Goal: Communication & Community: Share content

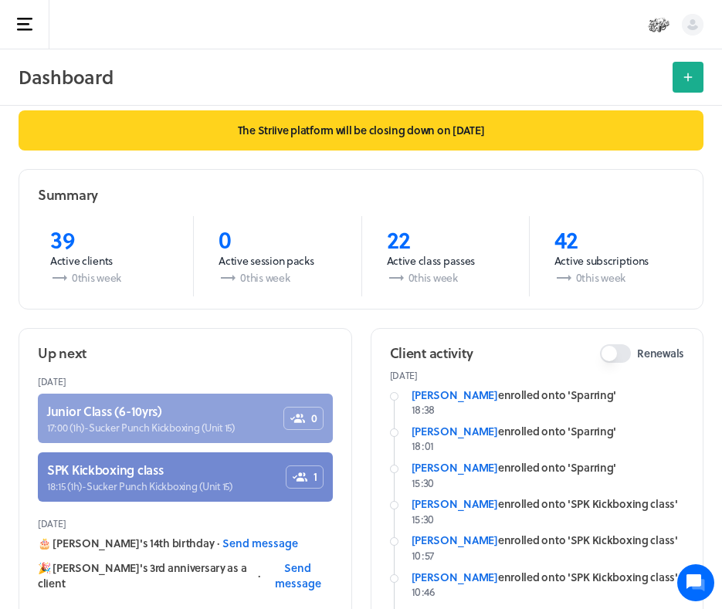
scroll to position [13, 0]
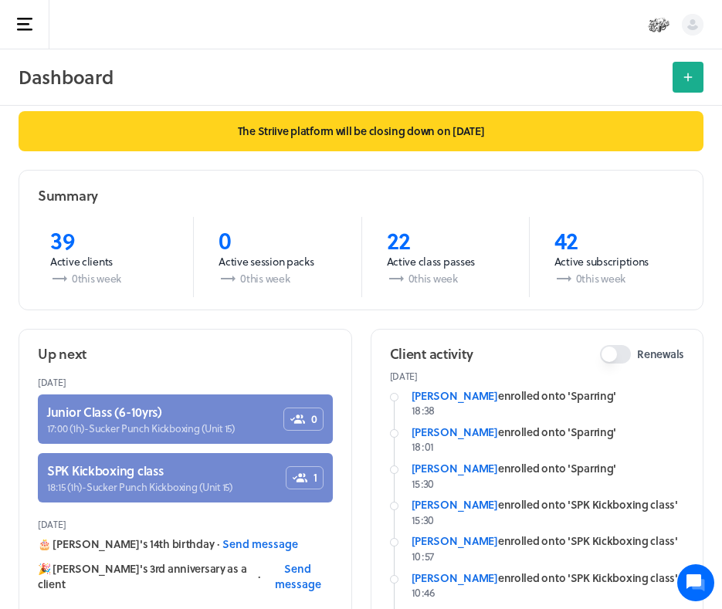
click at [28, 12] on button "Open sidebar" at bounding box center [24, 24] width 49 height 49
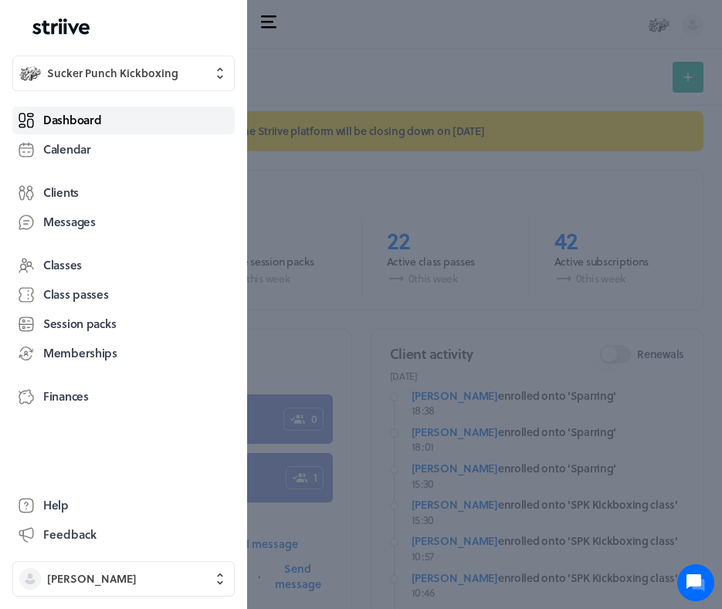
click at [89, 127] on span "Dashboard" at bounding box center [72, 120] width 58 height 16
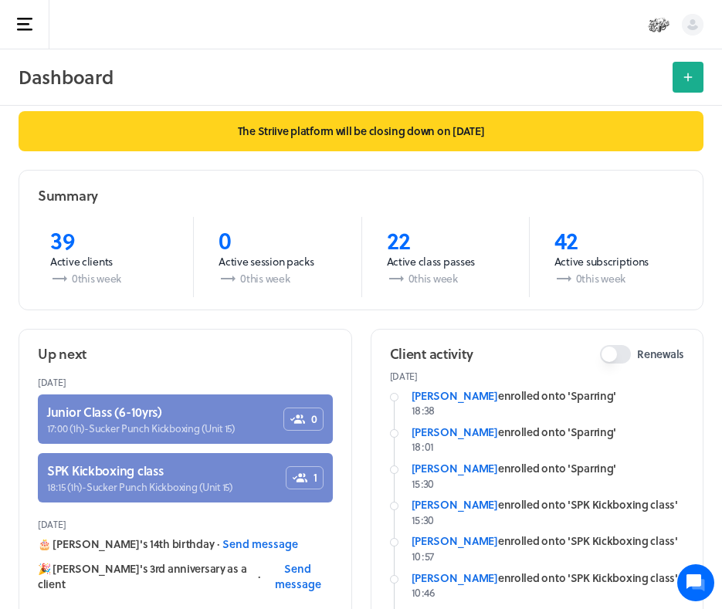
click at [26, 35] on button "Open sidebar" at bounding box center [24, 24] width 49 height 49
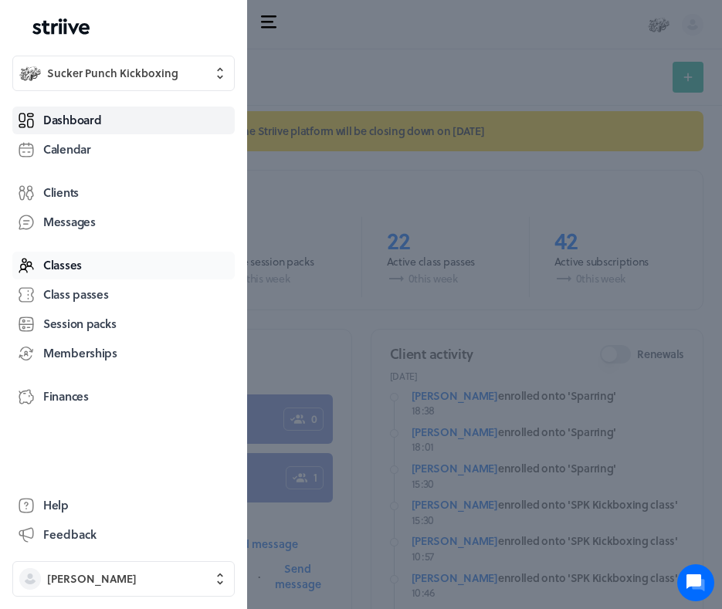
click at [71, 271] on span "Classes" at bounding box center [62, 265] width 39 height 16
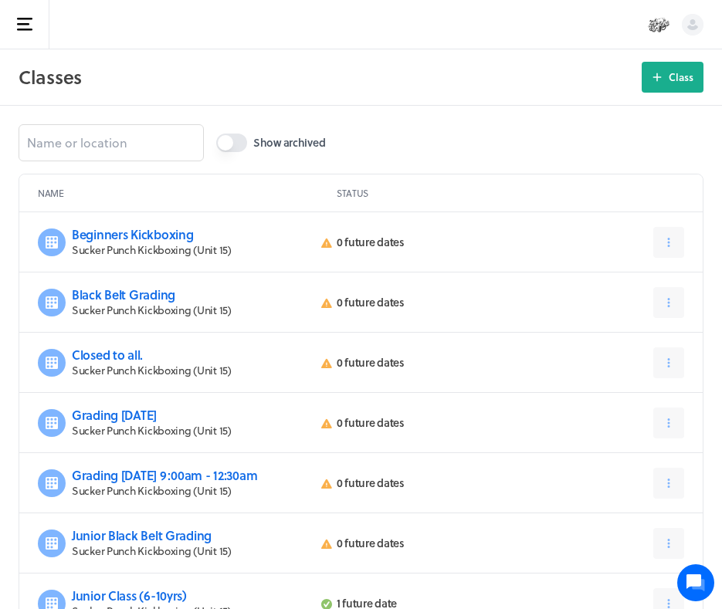
click at [27, 3] on button "Open sidebar" at bounding box center [24, 24] width 49 height 49
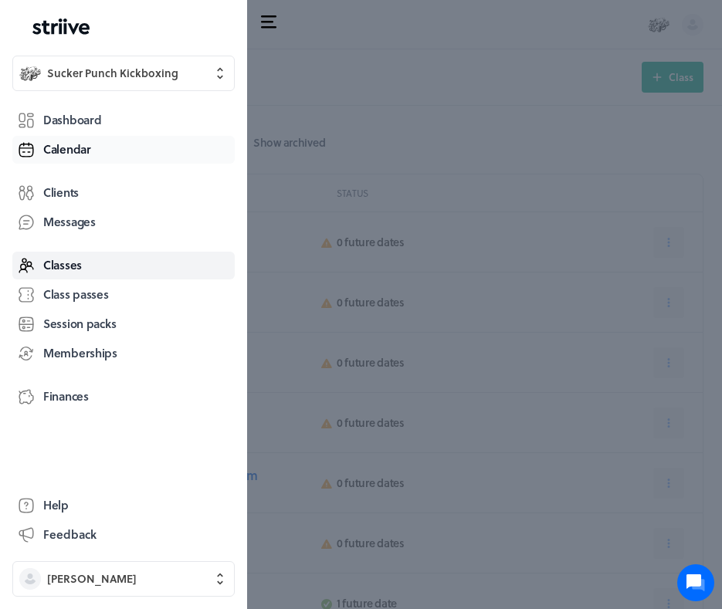
click at [81, 153] on span "Calendar" at bounding box center [67, 149] width 48 height 16
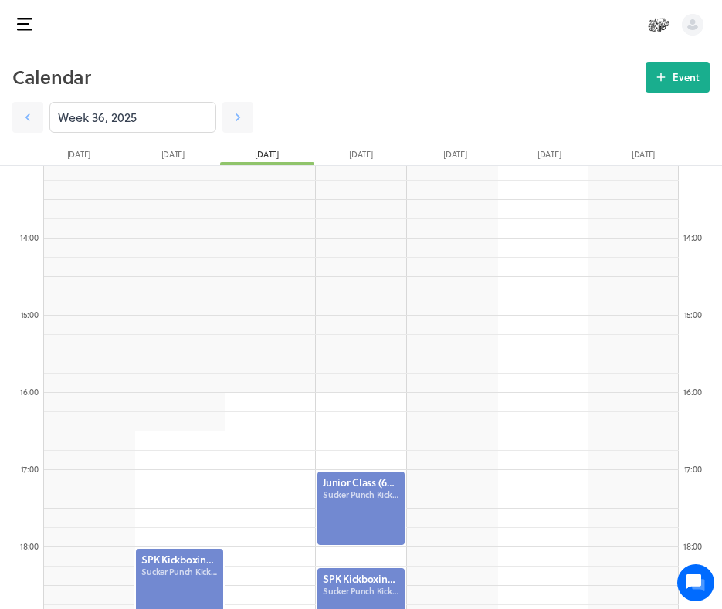
scroll to position [1011, 0]
click at [241, 125] on link at bounding box center [237, 117] width 31 height 31
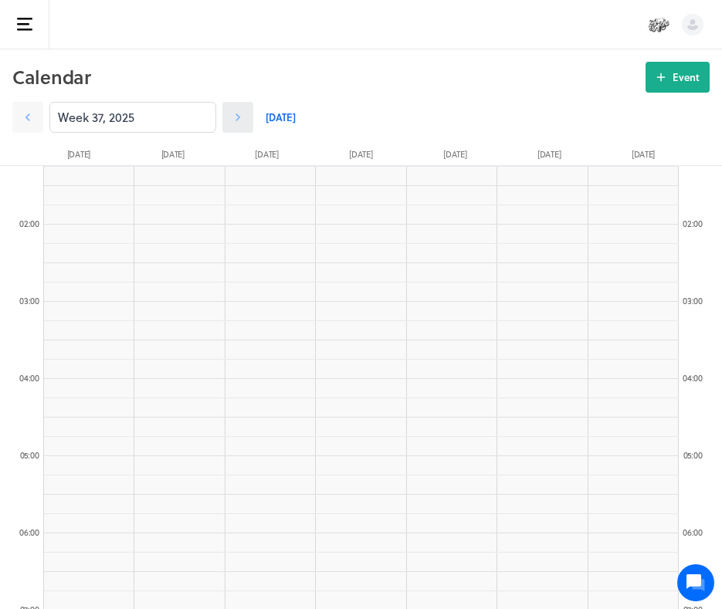
scroll to position [100, 0]
click at [46, 112] on div "Week 37, 2025" at bounding box center [132, 117] width 241 height 31
click at [32, 111] on icon at bounding box center [27, 117] width 15 height 15
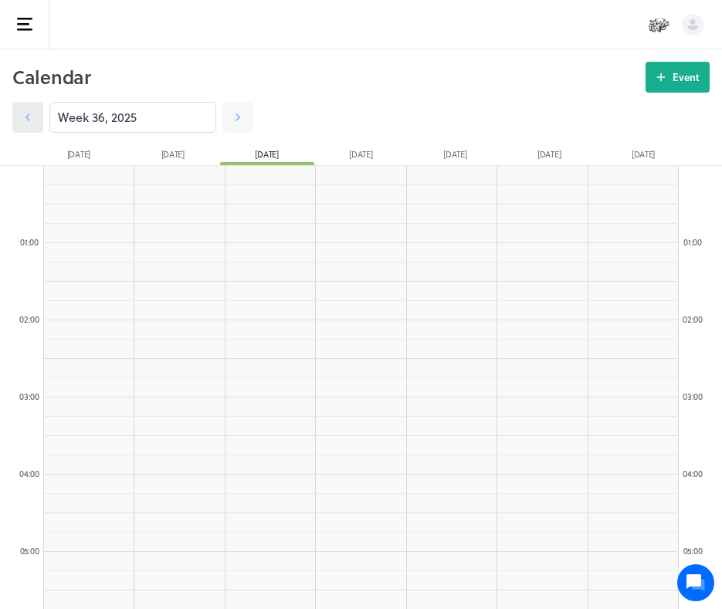
click at [36, 108] on link at bounding box center [27, 117] width 31 height 31
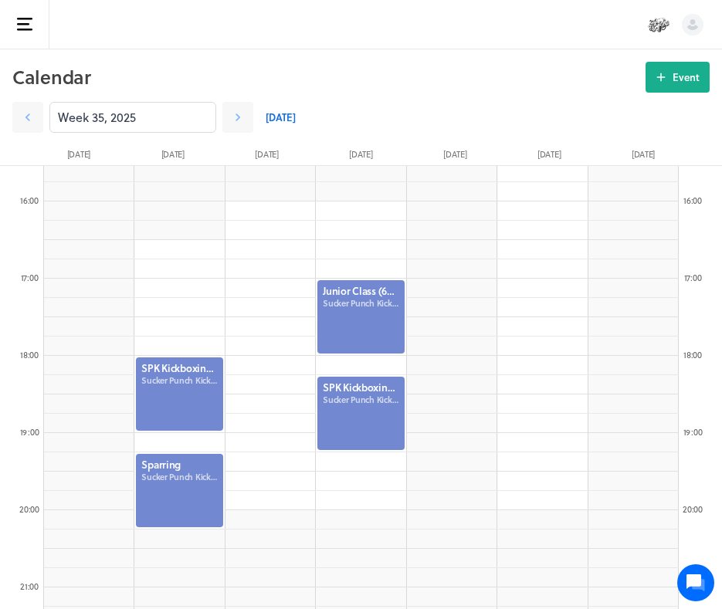
scroll to position [1137, 0]
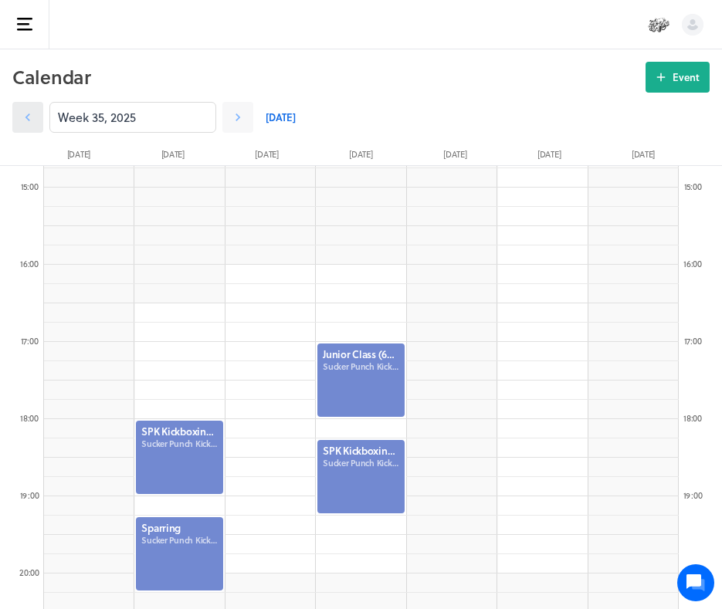
click at [29, 120] on icon at bounding box center [27, 118] width 5 height 8
click at [23, 121] on icon at bounding box center [27, 117] width 15 height 15
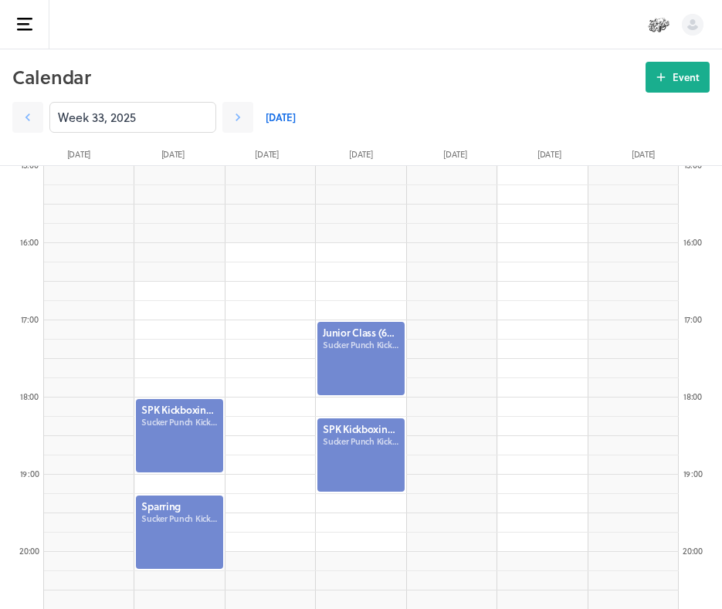
scroll to position [1198, 0]
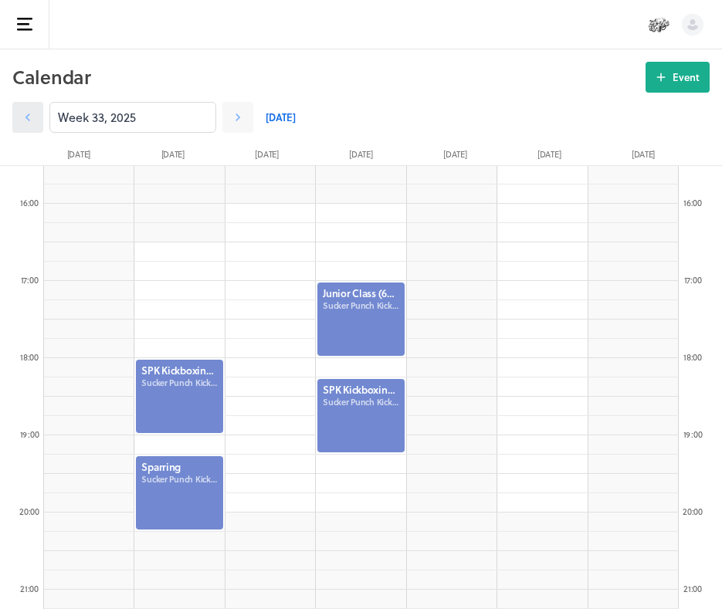
click at [38, 125] on link at bounding box center [27, 117] width 31 height 31
click at [36, 124] on link at bounding box center [27, 117] width 31 height 31
click at [246, 123] on link at bounding box center [237, 117] width 31 height 31
click at [251, 127] on link at bounding box center [237, 117] width 31 height 31
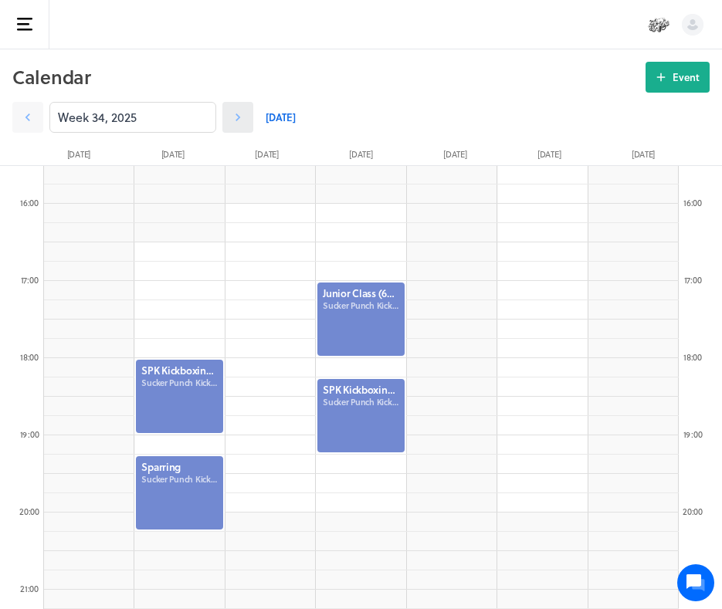
click at [251, 127] on link at bounding box center [237, 117] width 31 height 31
click at [200, 381] on div at bounding box center [179, 396] width 90 height 76
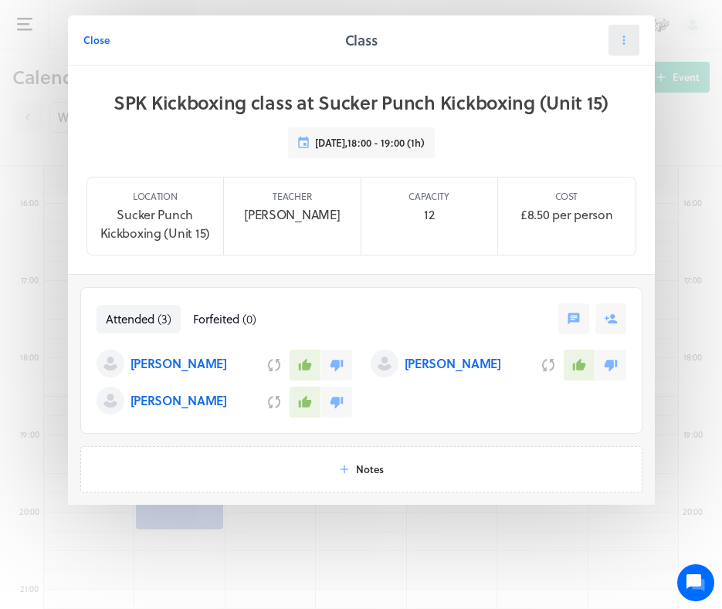
click at [616, 45] on button at bounding box center [624, 40] width 31 height 31
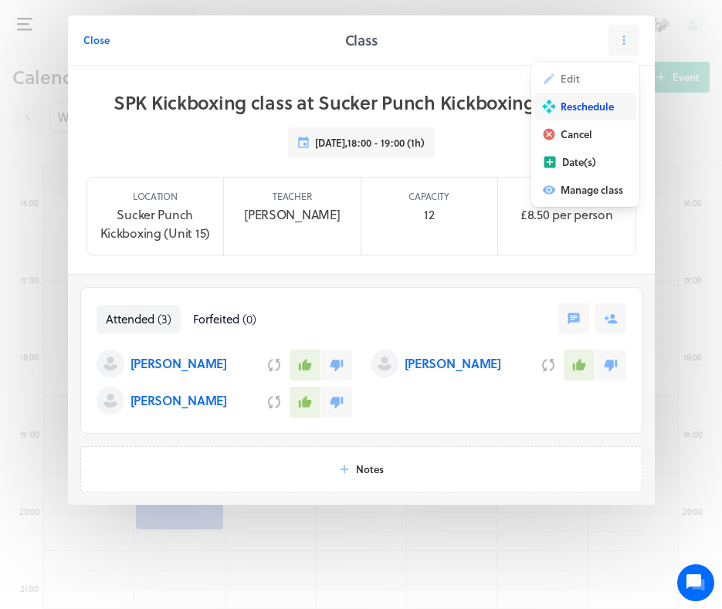
click at [575, 105] on span "Reschedule" at bounding box center [587, 107] width 53 height 14
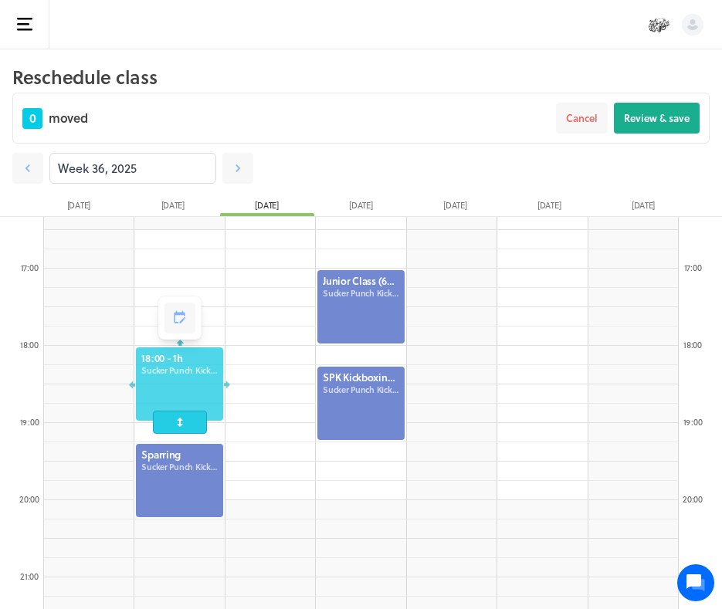
scroll to position [1264, 0]
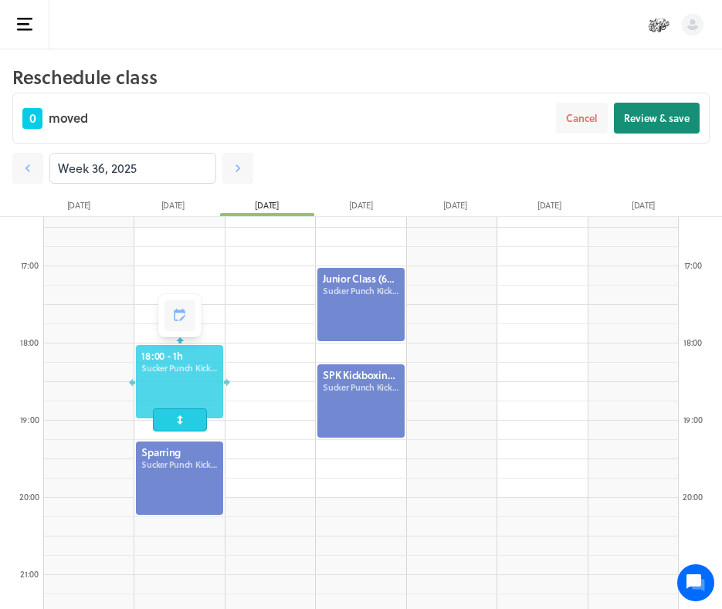
click at [660, 124] on span "Review & save" at bounding box center [657, 118] width 66 height 14
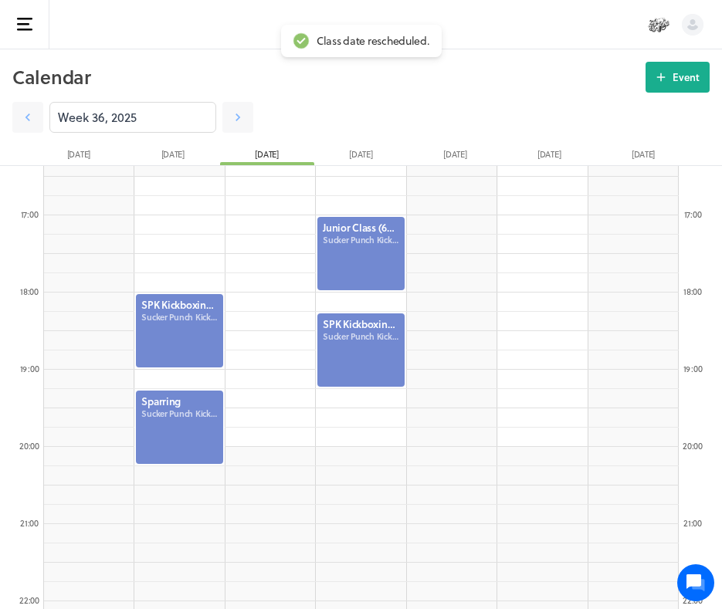
click at [202, 316] on div at bounding box center [179, 331] width 90 height 76
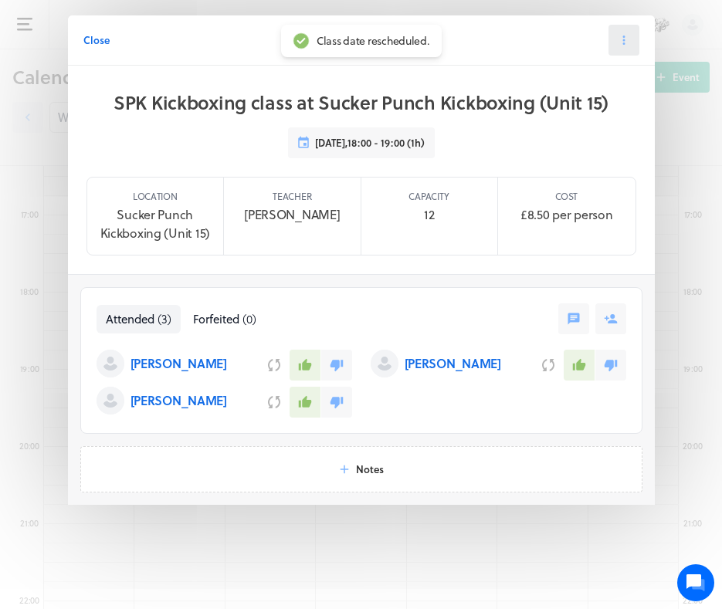
click at [625, 39] on icon at bounding box center [624, 40] width 14 height 14
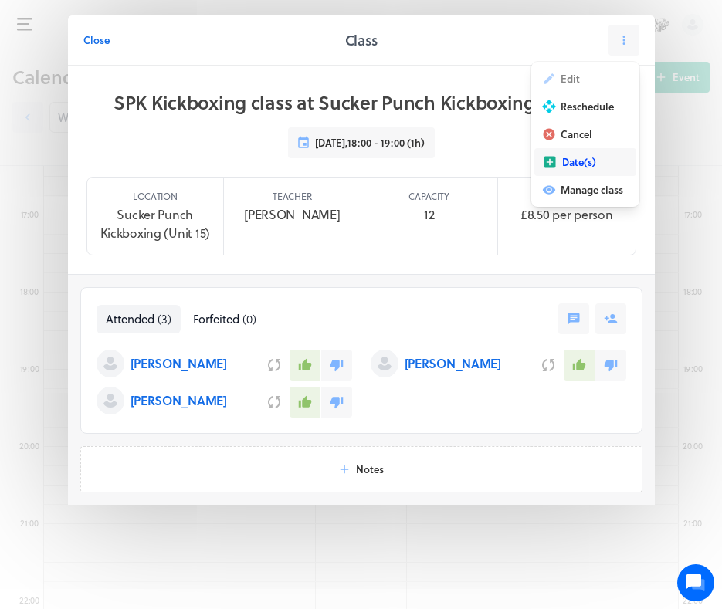
click at [571, 153] on button "Date(s)" at bounding box center [586, 162] width 102 height 28
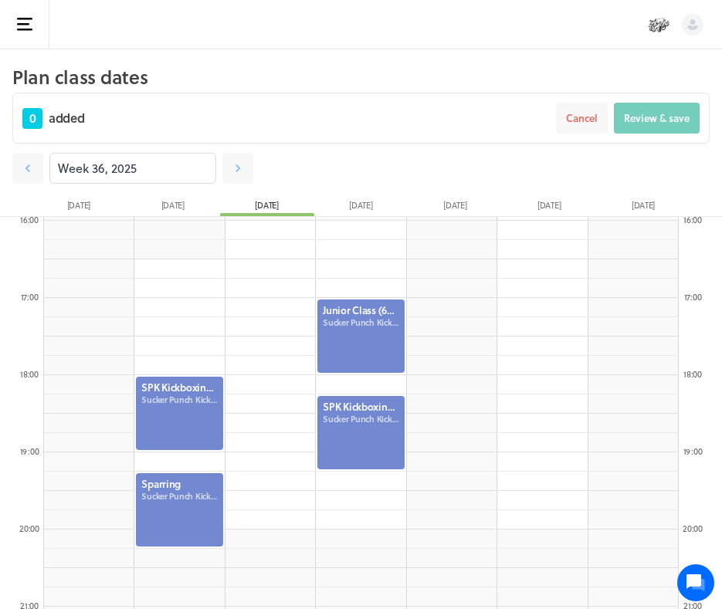
scroll to position [1234, 0]
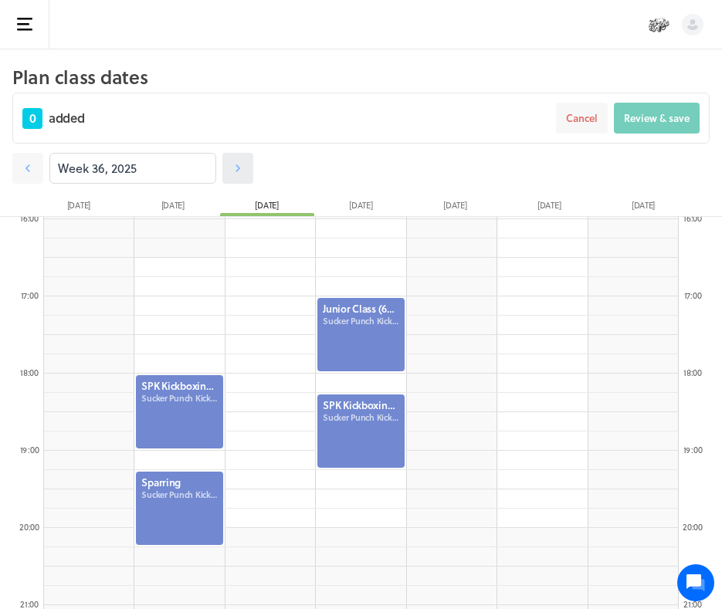
click at [241, 171] on icon at bounding box center [237, 168] width 15 height 15
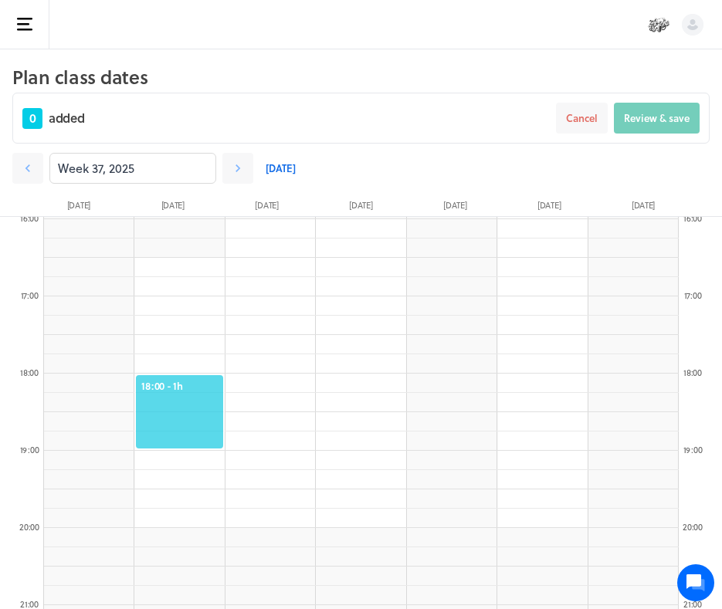
click at [165, 388] on span "18:00 - 1h" at bounding box center [179, 386] width 76 height 14
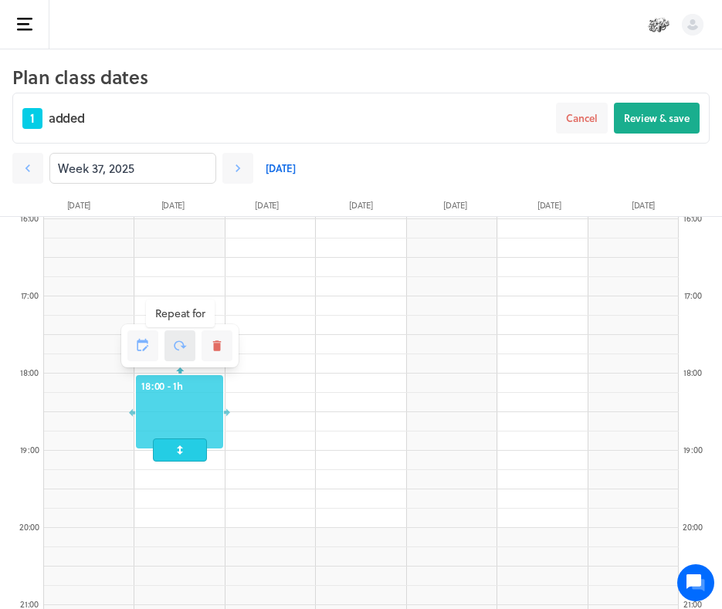
click at [177, 341] on icon at bounding box center [180, 346] width 14 height 14
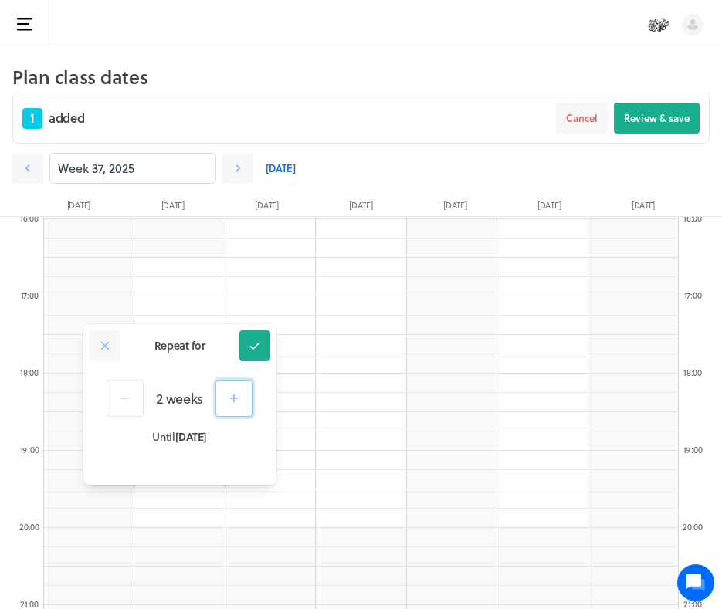
click at [239, 383] on button "button" at bounding box center [234, 398] width 37 height 37
click at [252, 352] on icon at bounding box center [255, 346] width 14 height 14
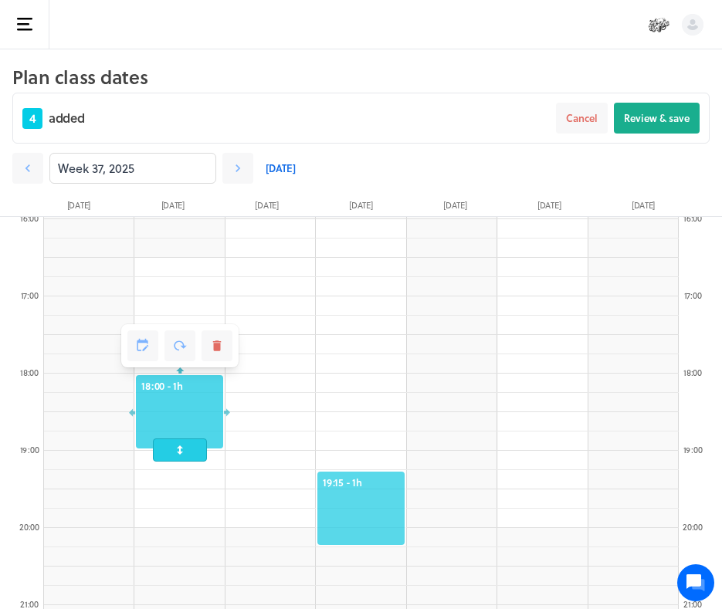
click at [358, 474] on div "19:15 - 1h" at bounding box center [361, 508] width 90 height 76
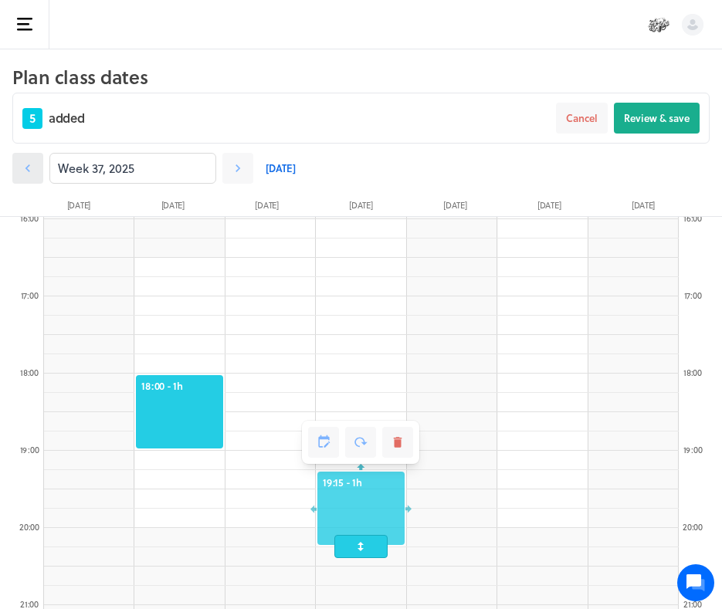
click at [36, 168] on link at bounding box center [27, 168] width 31 height 31
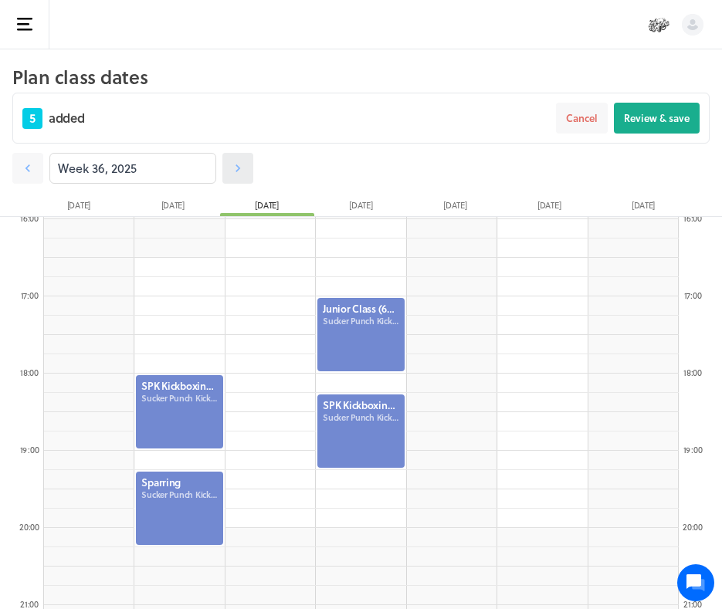
click at [239, 159] on link at bounding box center [237, 168] width 31 height 31
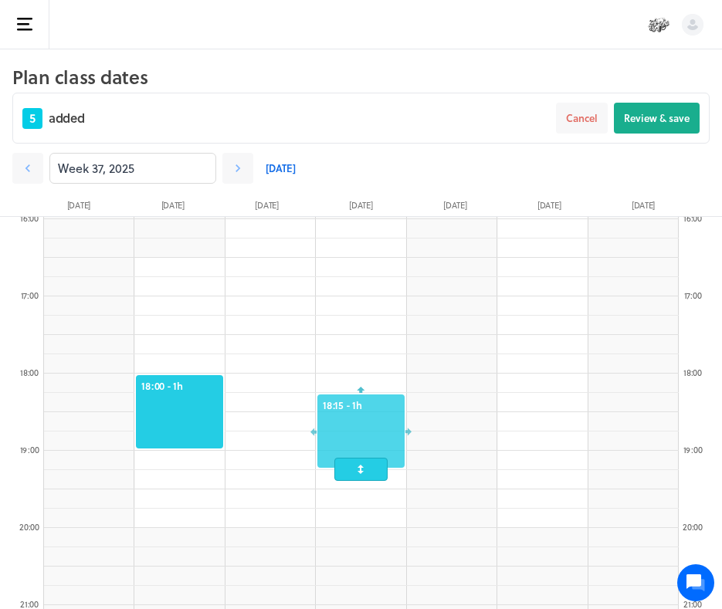
drag, startPoint x: 368, startPoint y: 484, endPoint x: 368, endPoint y: 419, distance: 64.9
click at [368, 419] on div at bounding box center [361, 431] width 90 height 76
click at [361, 366] on icon at bounding box center [361, 365] width 14 height 14
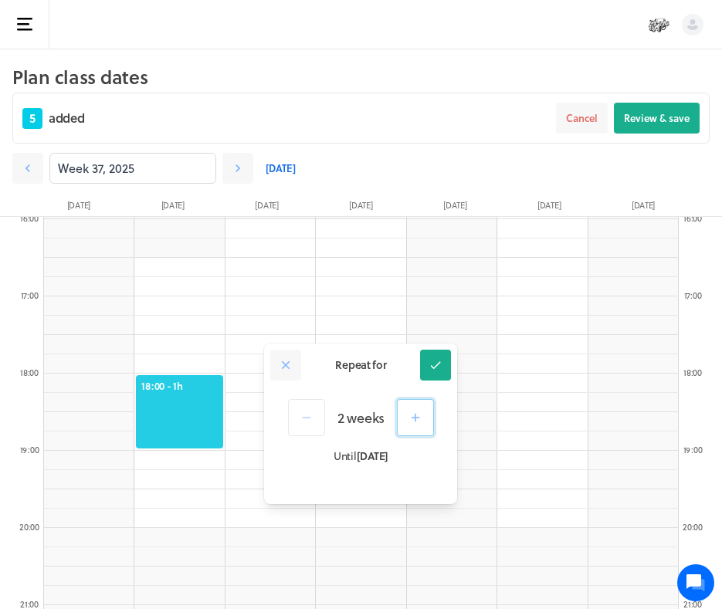
click at [427, 423] on button "button" at bounding box center [415, 417] width 37 height 37
click at [308, 413] on icon "button" at bounding box center [306, 418] width 14 height 14
click at [435, 365] on icon at bounding box center [436, 365] width 14 height 14
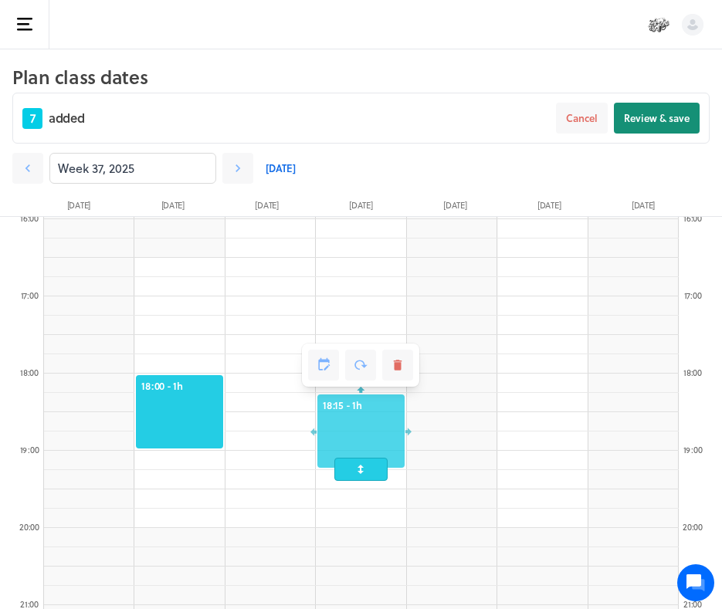
click at [663, 118] on span "Review & save" at bounding box center [657, 118] width 66 height 14
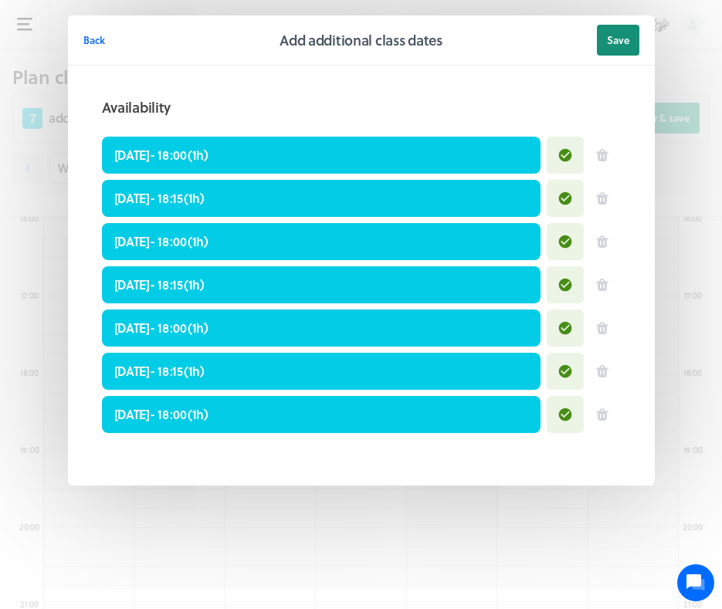
click at [620, 38] on span "Save" at bounding box center [618, 40] width 22 height 14
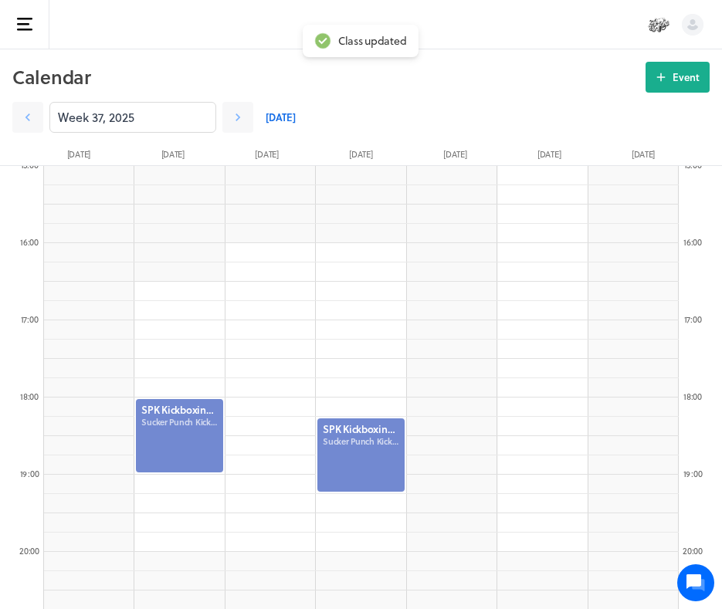
scroll to position [1172, 0]
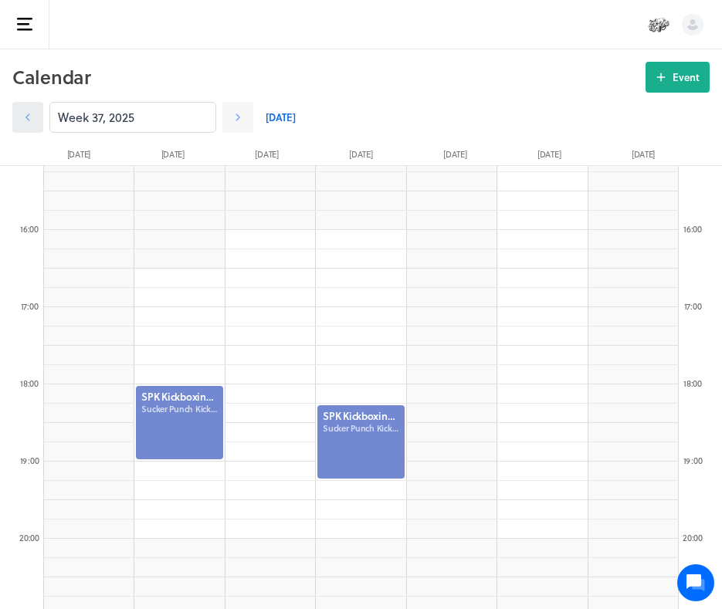
click at [30, 110] on icon at bounding box center [27, 117] width 15 height 15
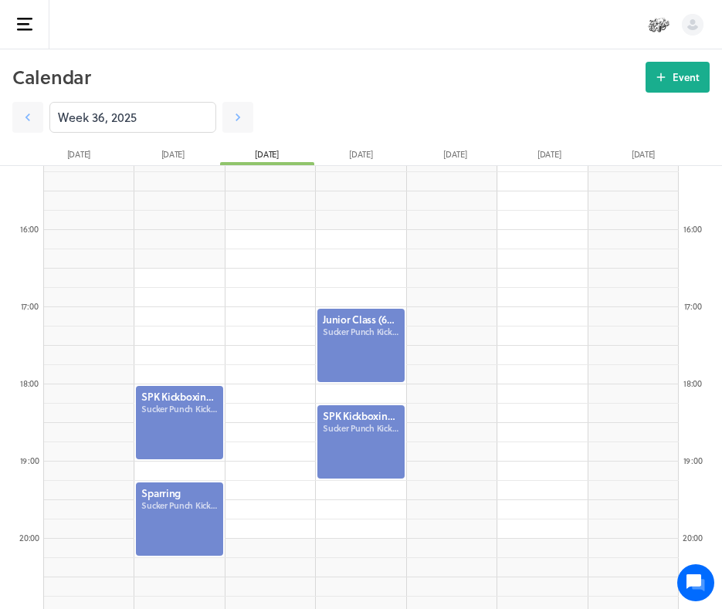
click at [181, 494] on div at bounding box center [179, 519] width 90 height 76
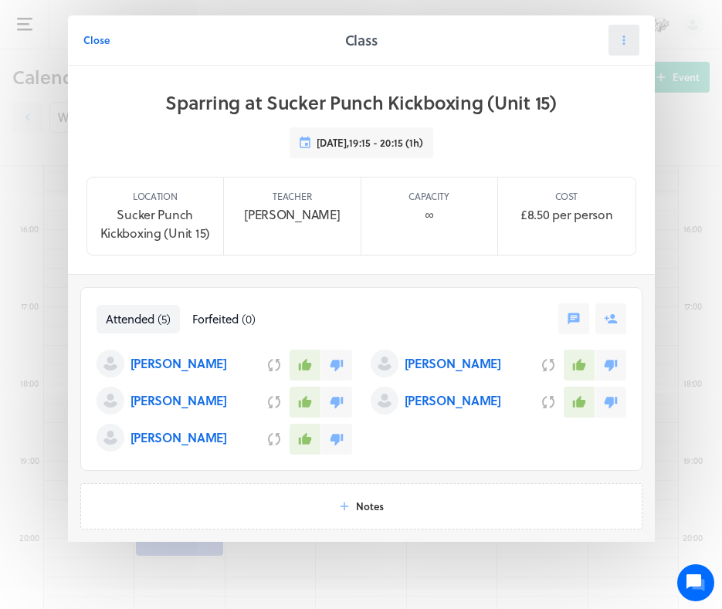
click at [620, 40] on icon at bounding box center [624, 40] width 14 height 14
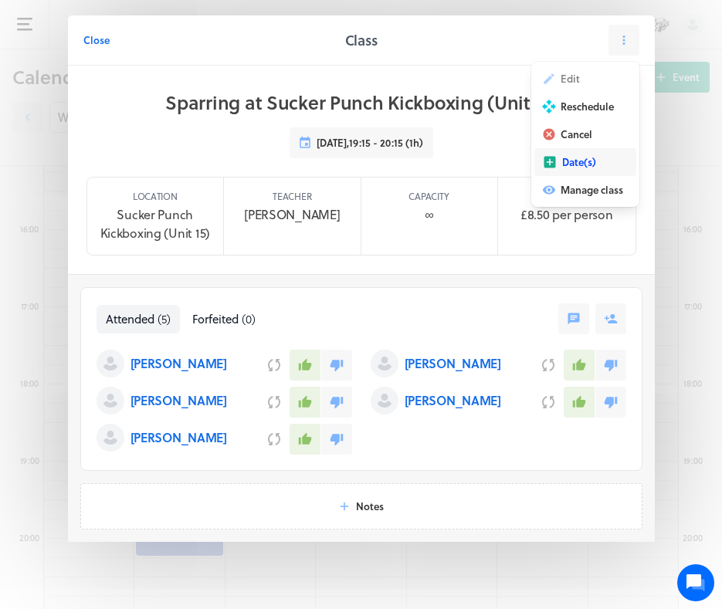
click at [567, 159] on span "Date(s)" at bounding box center [579, 162] width 34 height 14
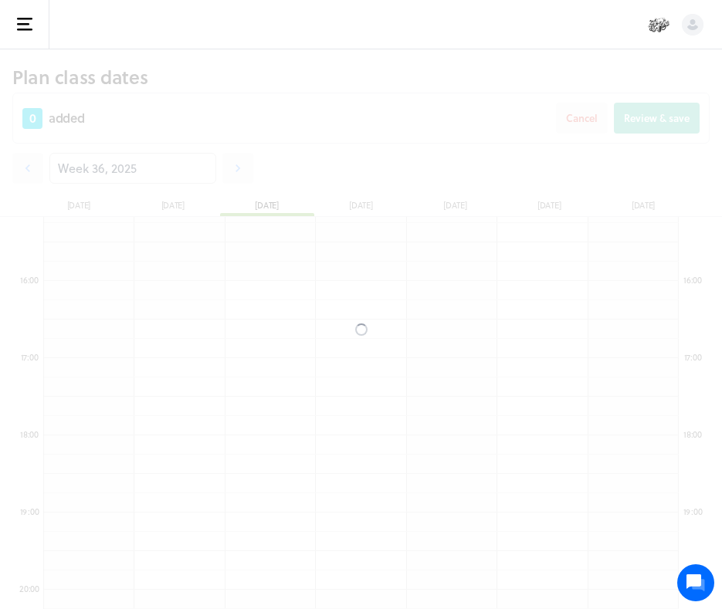
scroll to position [888, 0]
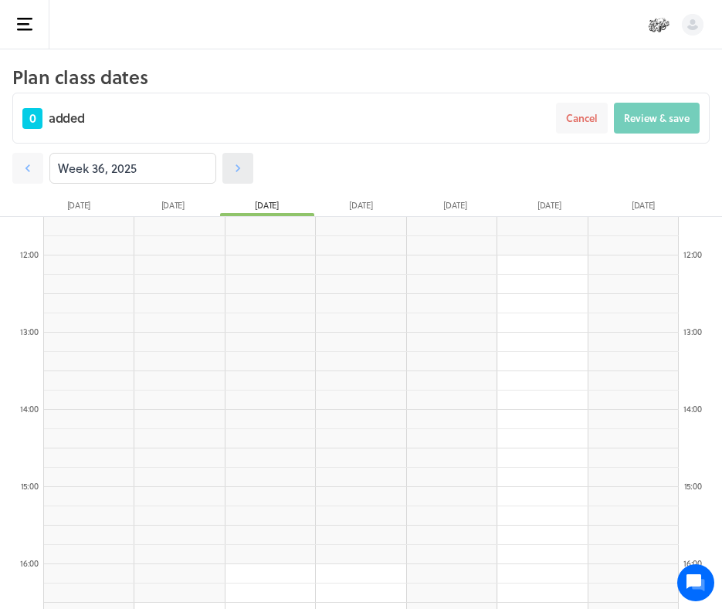
click at [233, 163] on icon at bounding box center [237, 168] width 15 height 15
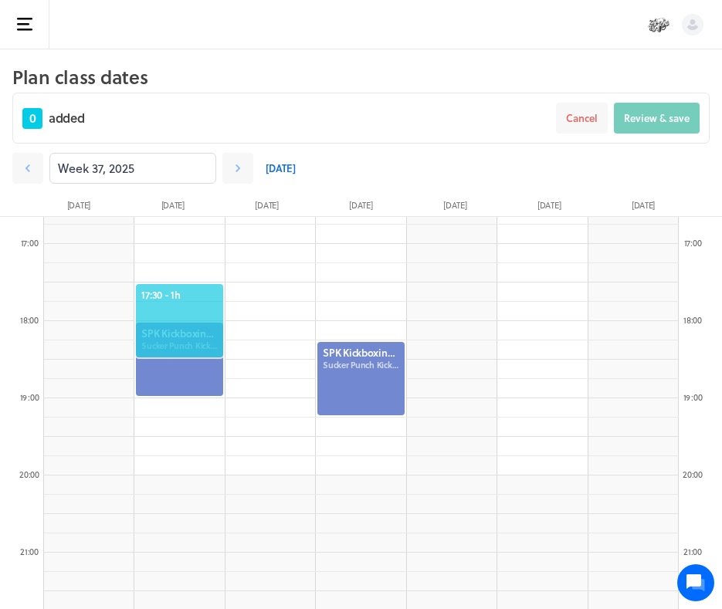
scroll to position [1300, 0]
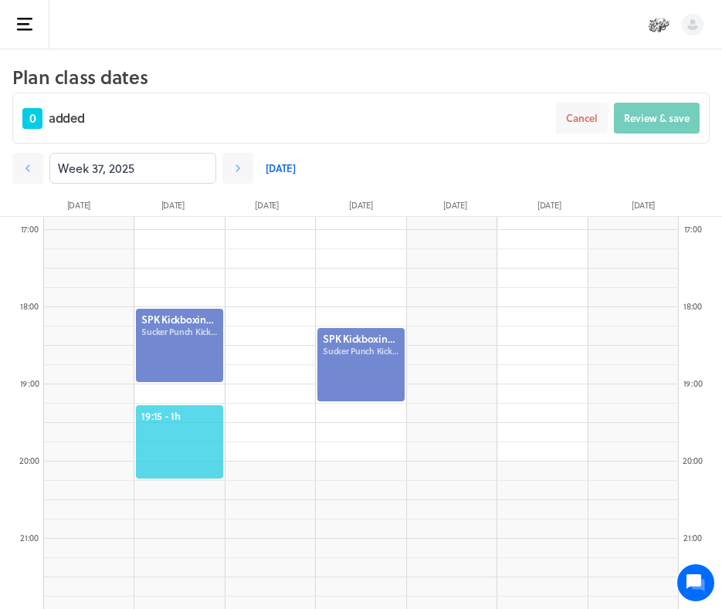
click at [173, 421] on span "19:15 - 1h" at bounding box center [179, 416] width 76 height 14
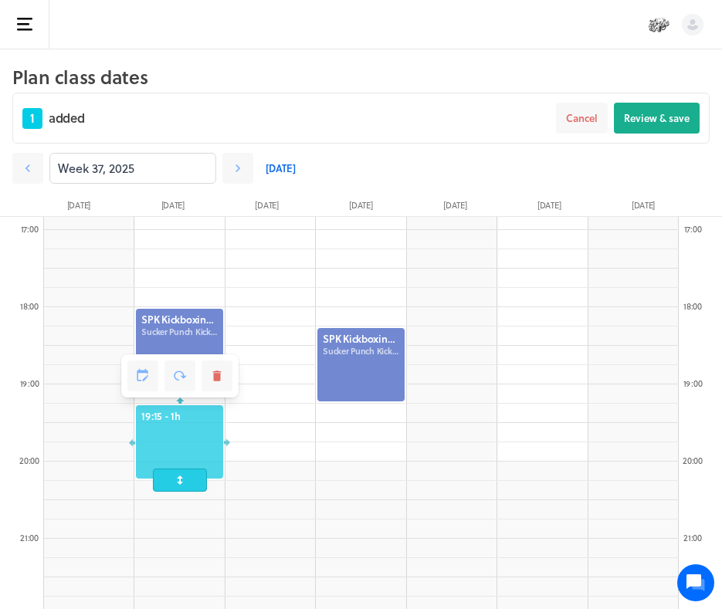
drag, startPoint x: 170, startPoint y: 473, endPoint x: 170, endPoint y: 488, distance: 14.7
click at [170, 488] on span at bounding box center [180, 480] width 54 height 23
click at [184, 381] on icon at bounding box center [180, 376] width 14 height 14
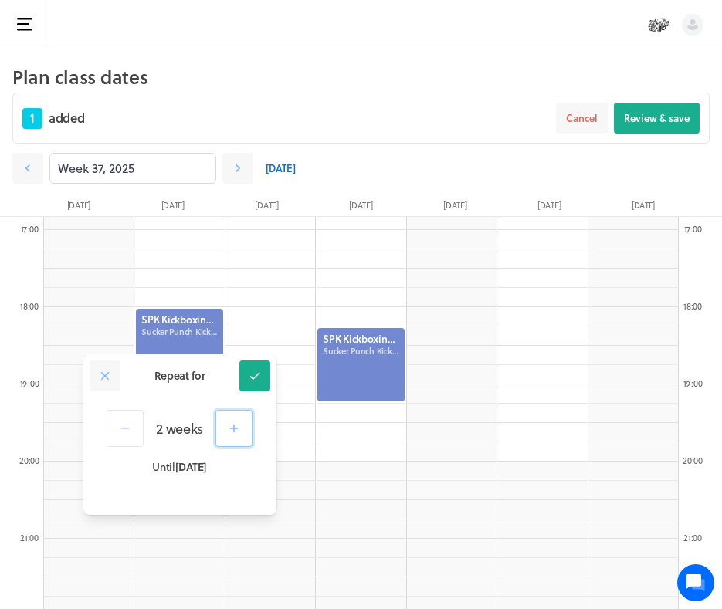
click at [233, 418] on button "button" at bounding box center [234, 428] width 37 height 37
click at [252, 378] on icon at bounding box center [254, 376] width 10 height 8
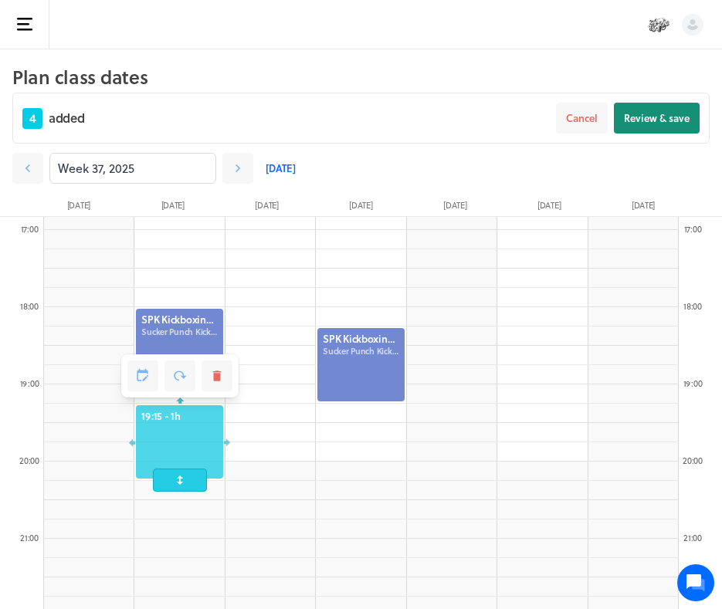
click at [659, 121] on span "Review & save" at bounding box center [657, 118] width 66 height 14
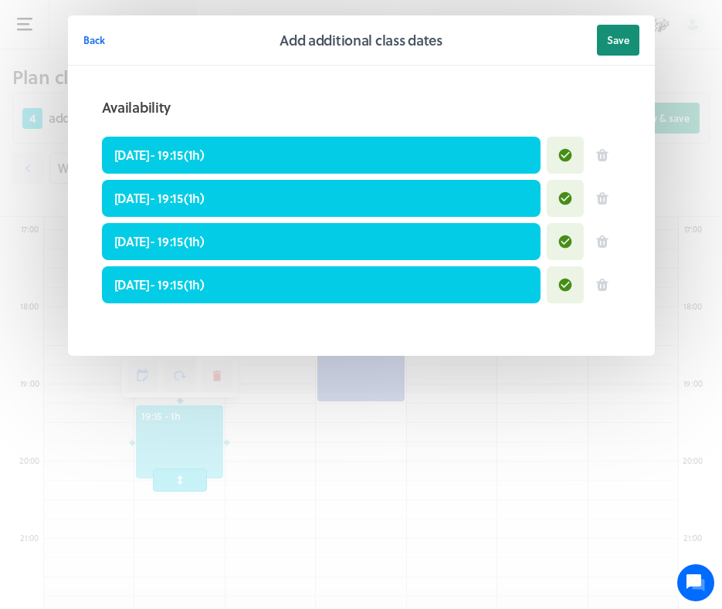
click at [613, 32] on button "Save" at bounding box center [618, 40] width 42 height 31
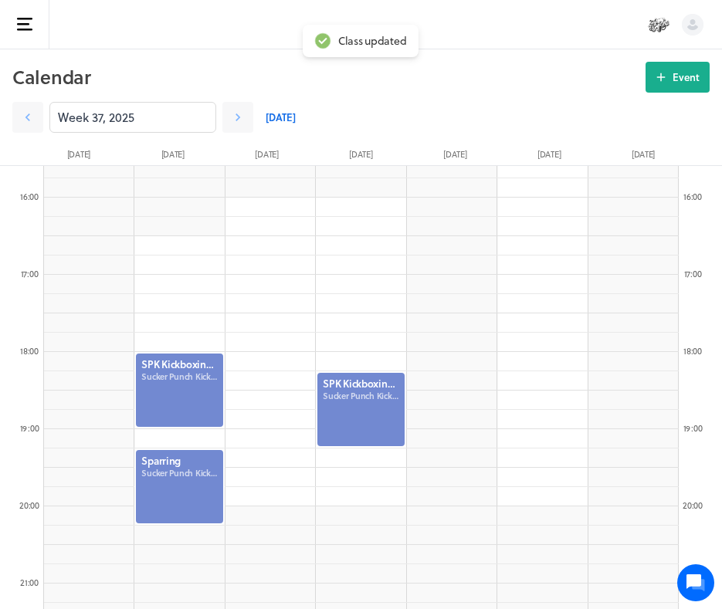
scroll to position [1205, 0]
click at [676, 67] on button "Event" at bounding box center [678, 77] width 64 height 31
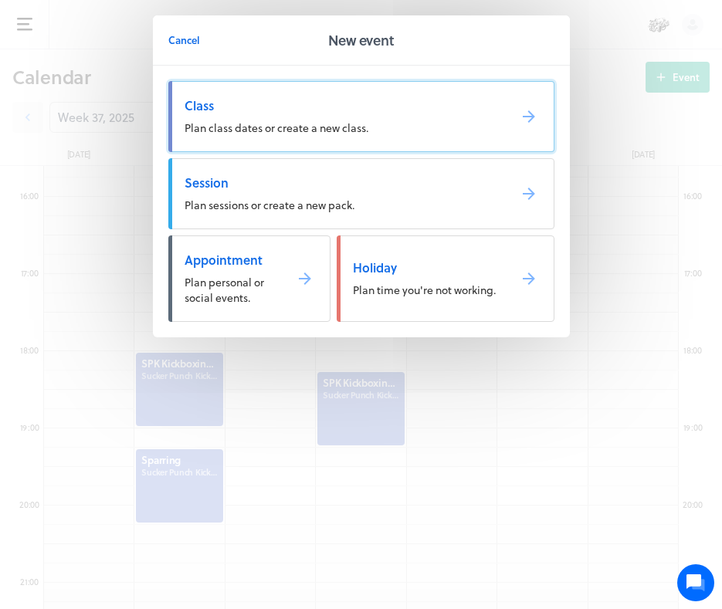
click at [423, 111] on span "Class" at bounding box center [340, 105] width 311 height 17
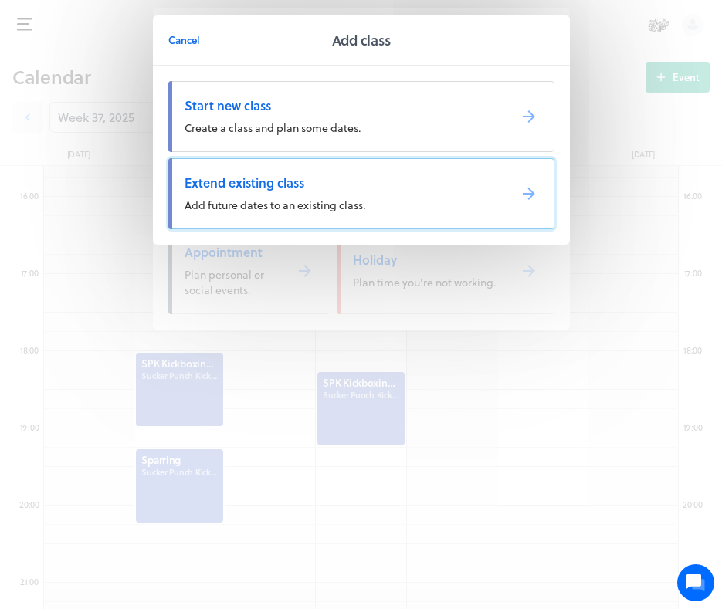
click at [330, 188] on span "Extend existing class" at bounding box center [340, 183] width 311 height 17
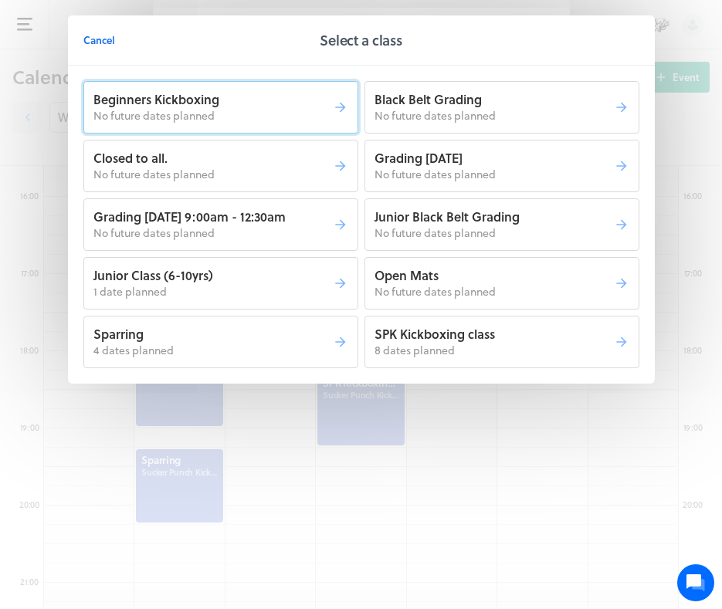
click at [237, 114] on p "No future dates planned" at bounding box center [212, 115] width 239 height 15
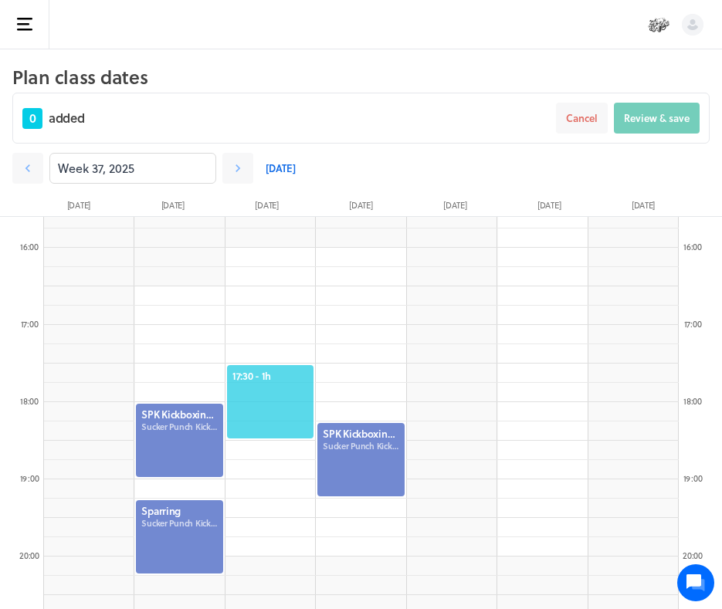
click at [286, 372] on span "17:30 - 1h" at bounding box center [270, 376] width 76 height 14
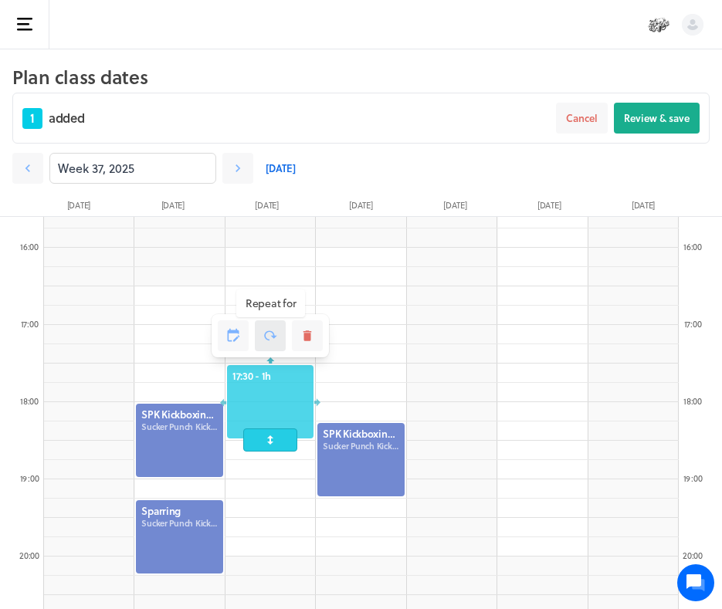
click at [277, 344] on button at bounding box center [270, 336] width 31 height 31
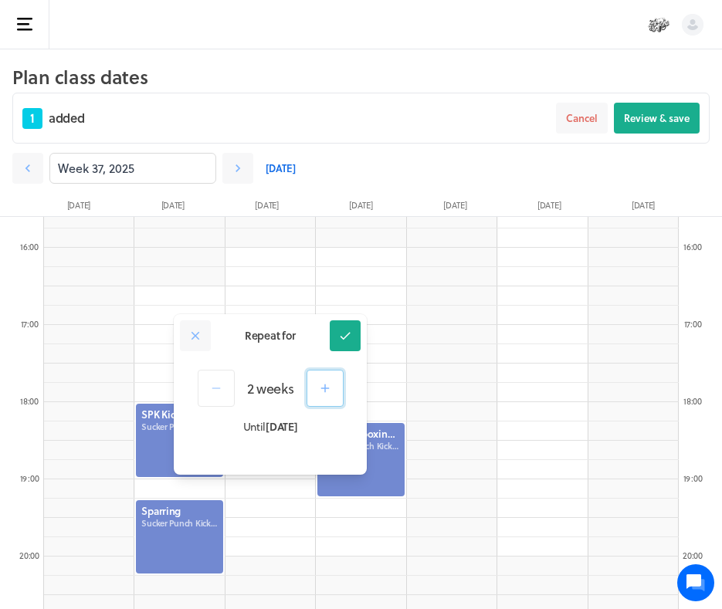
click at [314, 383] on button "button" at bounding box center [325, 388] width 37 height 37
click at [339, 348] on button at bounding box center [345, 336] width 31 height 31
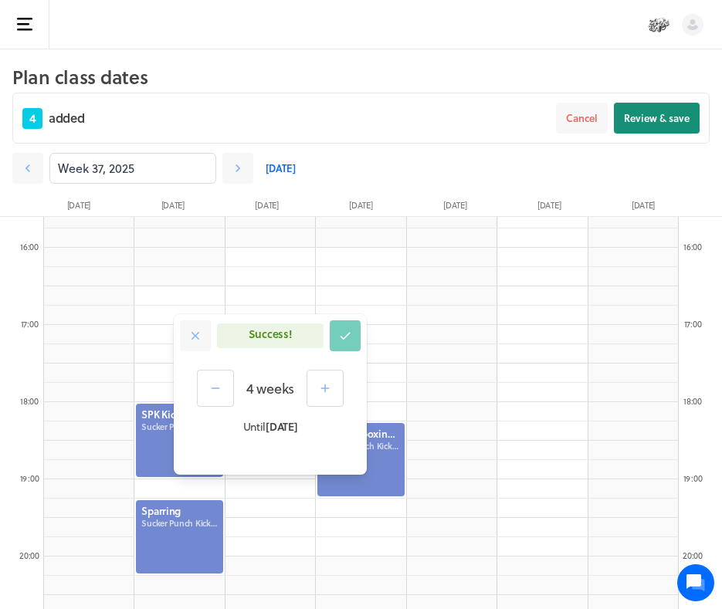
click at [647, 127] on button "Review & save" at bounding box center [657, 118] width 86 height 31
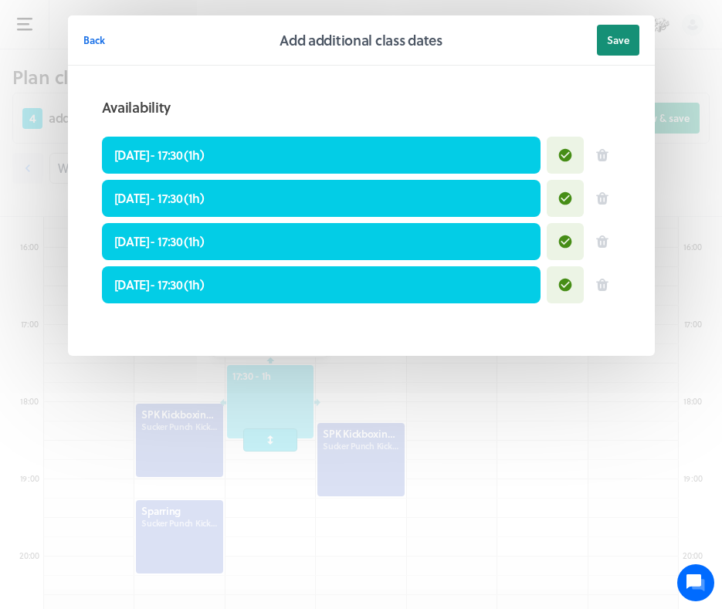
click at [616, 42] on span "Save" at bounding box center [618, 40] width 22 height 14
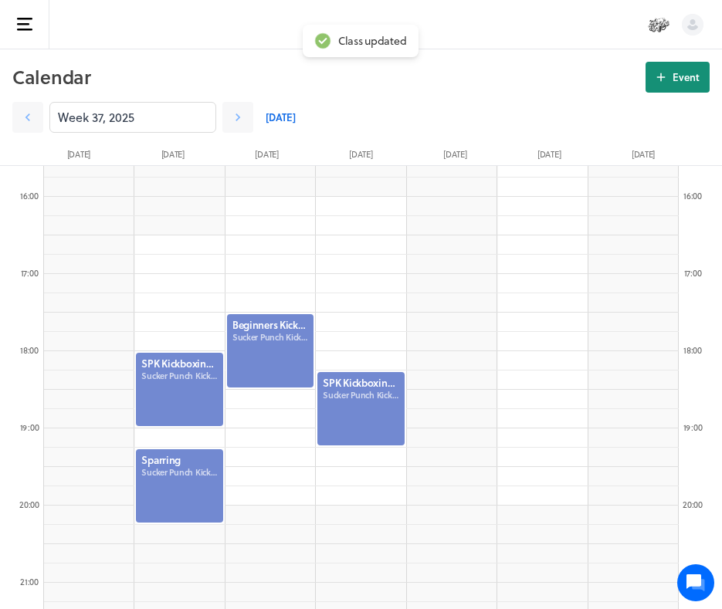
click at [656, 81] on icon at bounding box center [661, 77] width 14 height 14
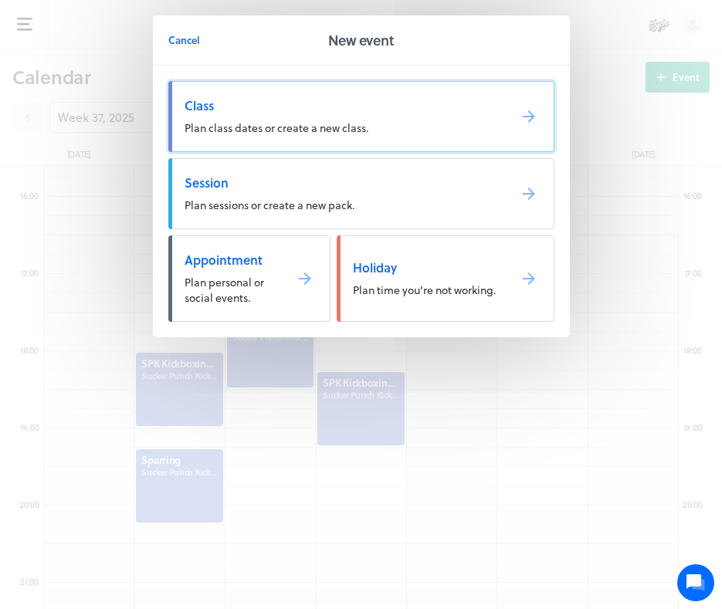
click at [451, 134] on link "Class Plan class dates or create a new class." at bounding box center [361, 116] width 386 height 71
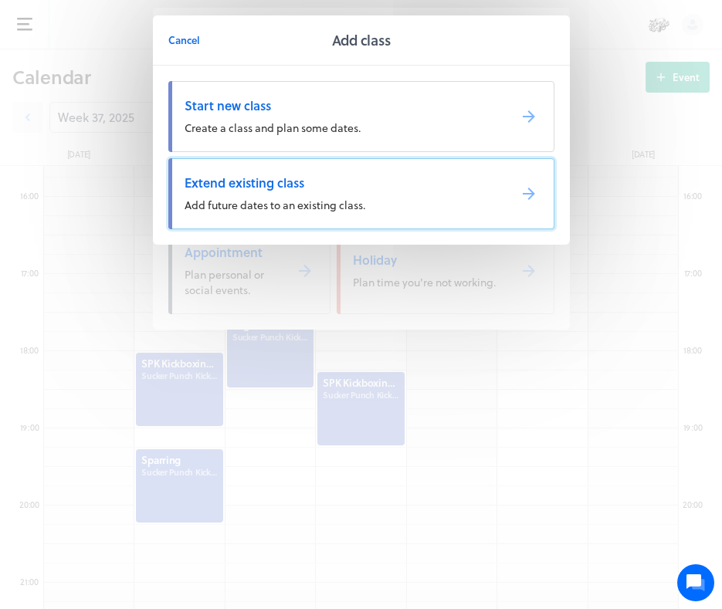
click at [447, 192] on link "Extend existing class Add future dates to an existing class." at bounding box center [361, 193] width 386 height 71
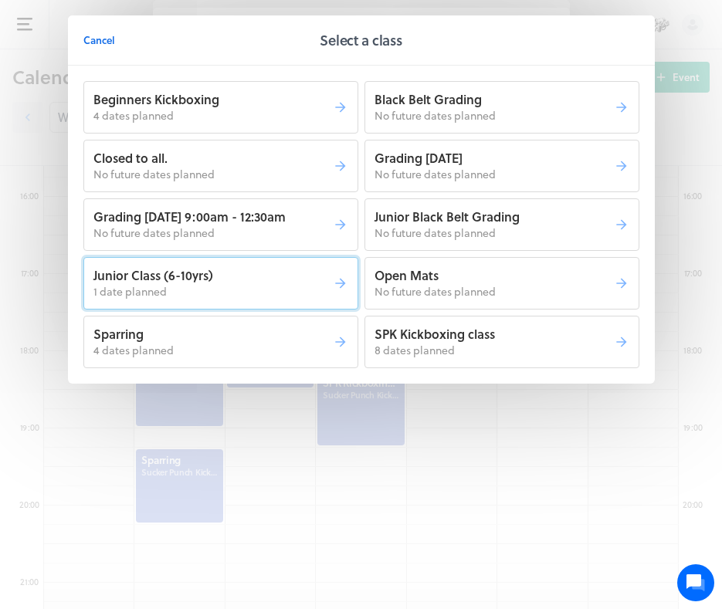
click at [259, 284] on p "1 date planned" at bounding box center [212, 291] width 239 height 15
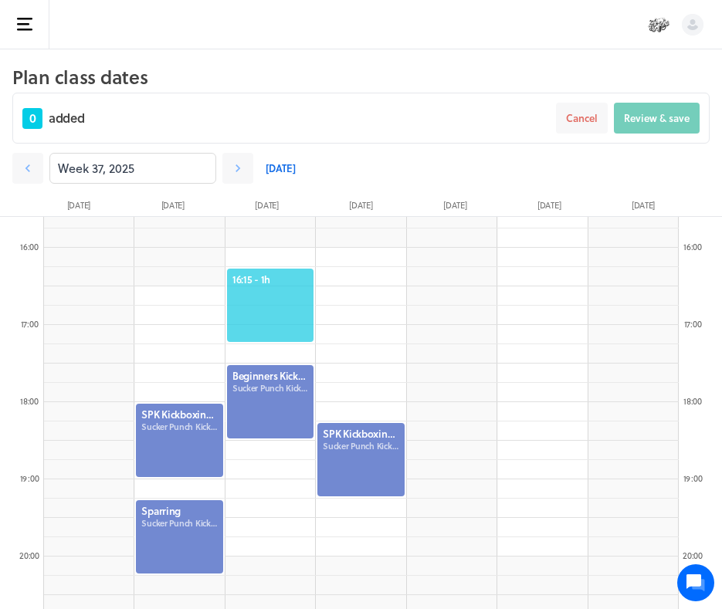
click at [276, 281] on span "16:15 - 1h" at bounding box center [270, 280] width 76 height 14
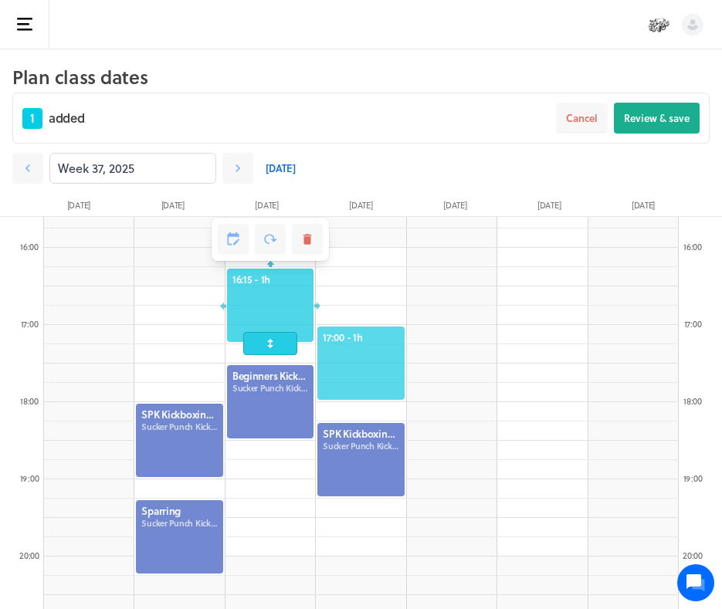
click at [347, 343] on span "17:00 - 1h" at bounding box center [361, 338] width 76 height 14
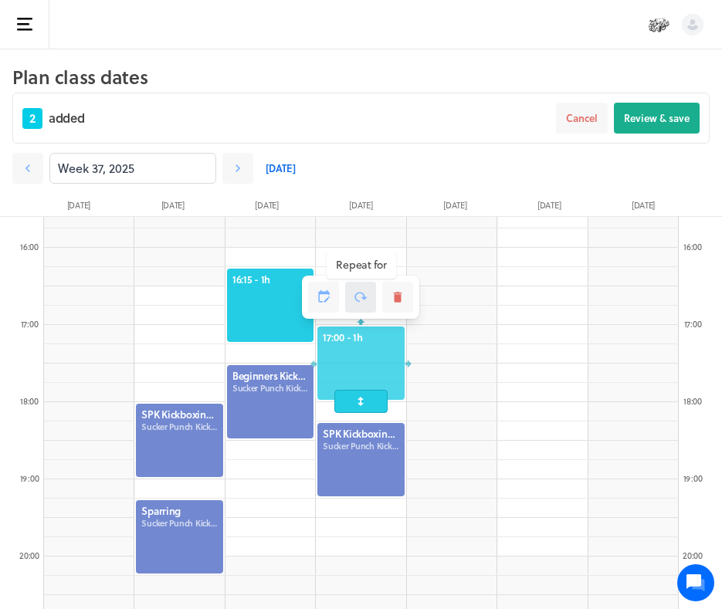
click at [352, 303] on button at bounding box center [360, 297] width 31 height 31
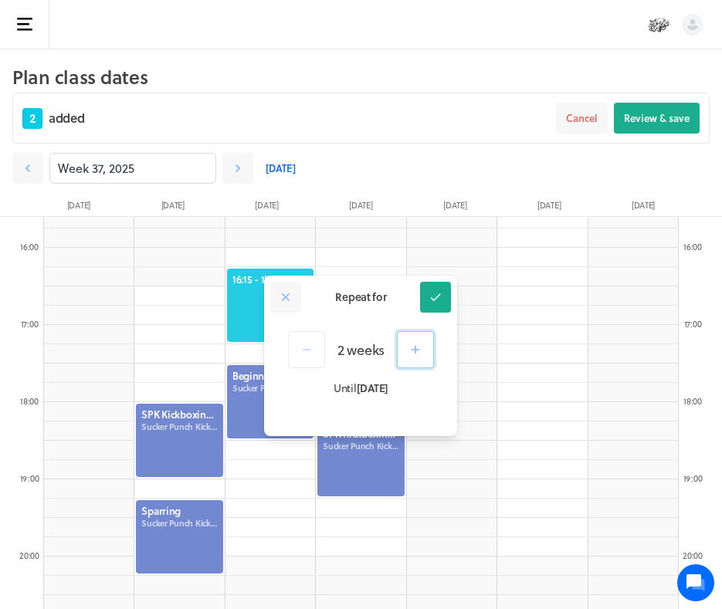
click at [412, 356] on icon "button" at bounding box center [416, 350] width 14 height 14
click at [433, 304] on icon at bounding box center [436, 297] width 14 height 14
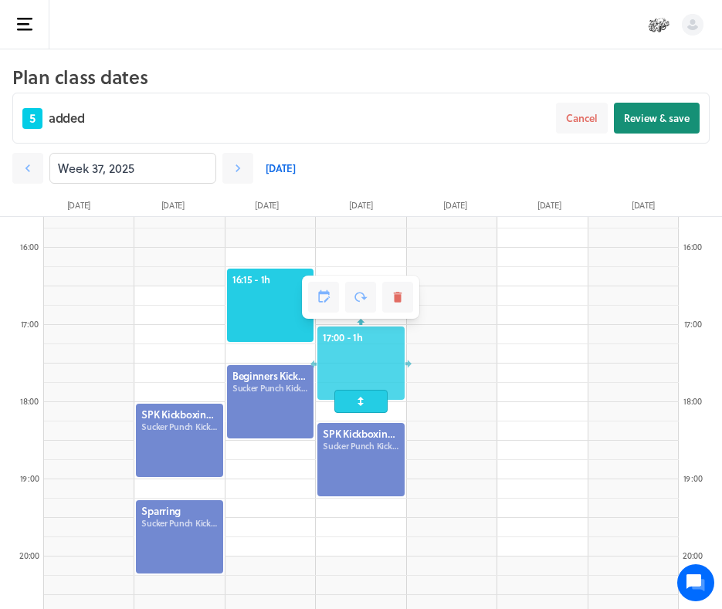
click at [640, 120] on span "Review & save" at bounding box center [657, 118] width 66 height 14
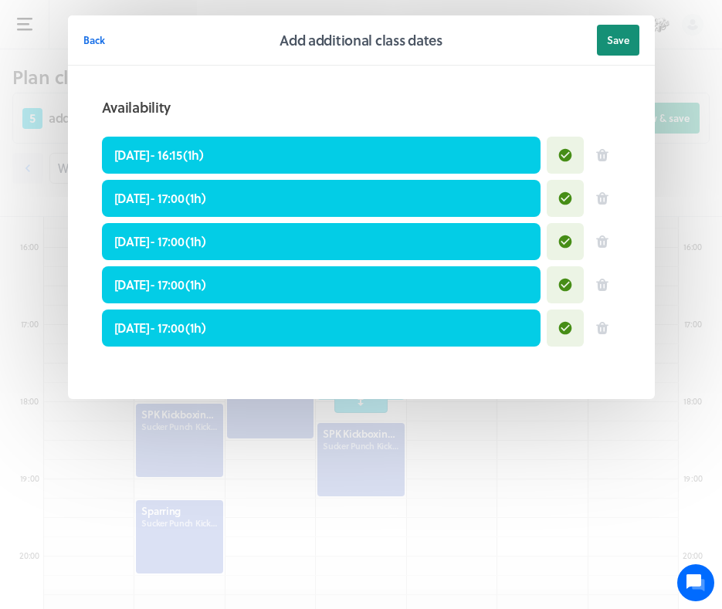
click at [609, 38] on span "Save" at bounding box center [618, 40] width 22 height 14
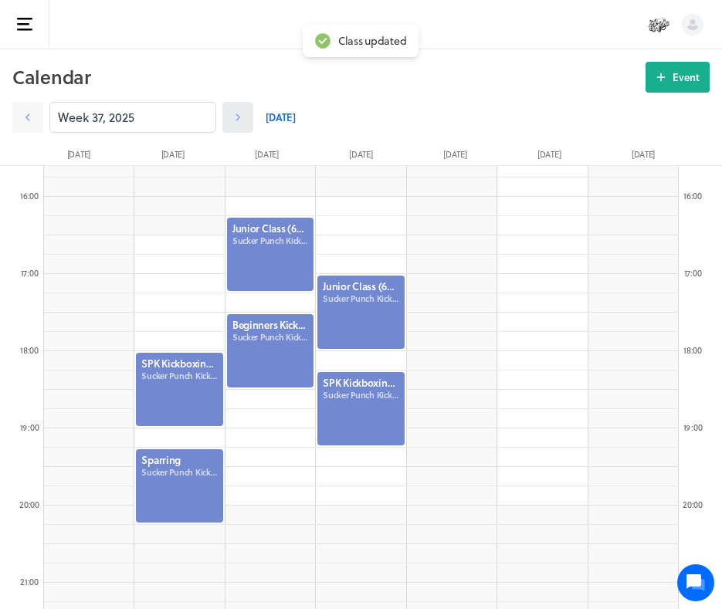
click at [232, 117] on icon at bounding box center [237, 117] width 15 height 15
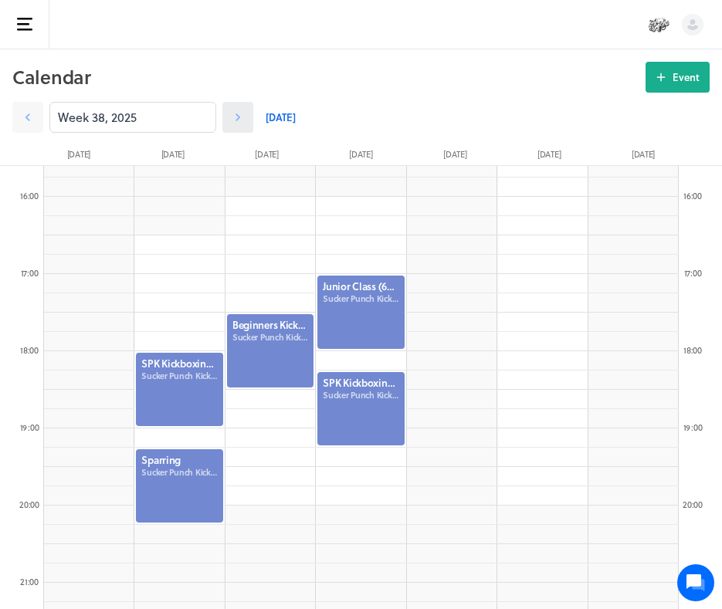
click at [232, 117] on icon at bounding box center [237, 117] width 15 height 15
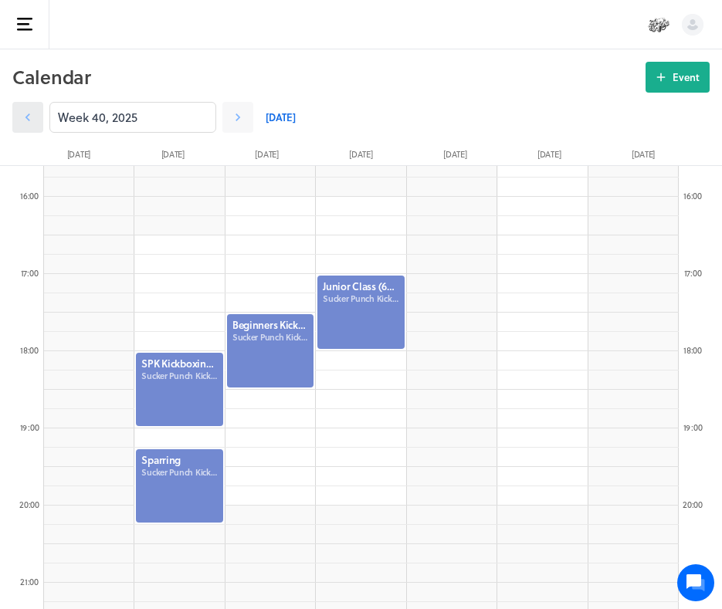
click at [22, 105] on link at bounding box center [27, 117] width 31 height 31
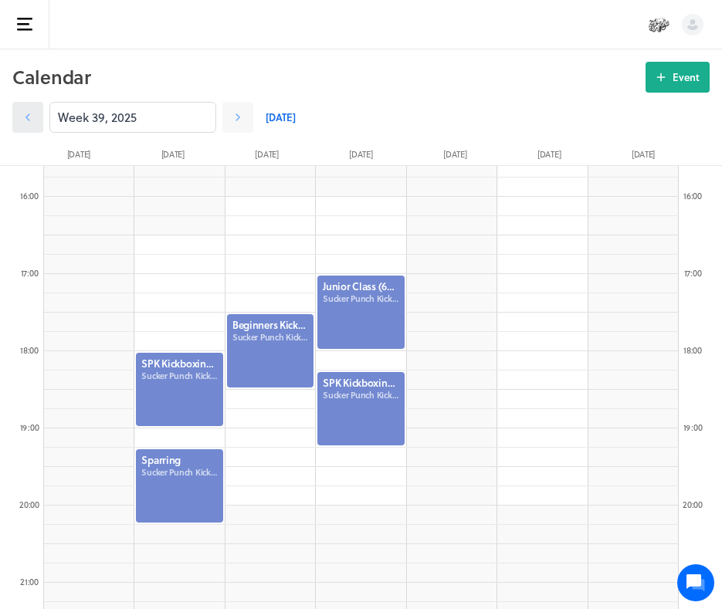
click at [34, 117] on icon at bounding box center [27, 117] width 15 height 15
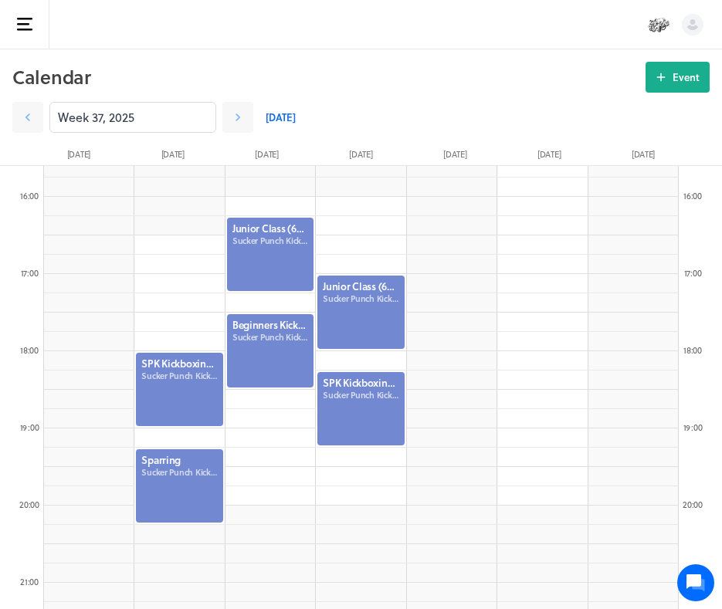
click at [270, 249] on div at bounding box center [271, 254] width 90 height 76
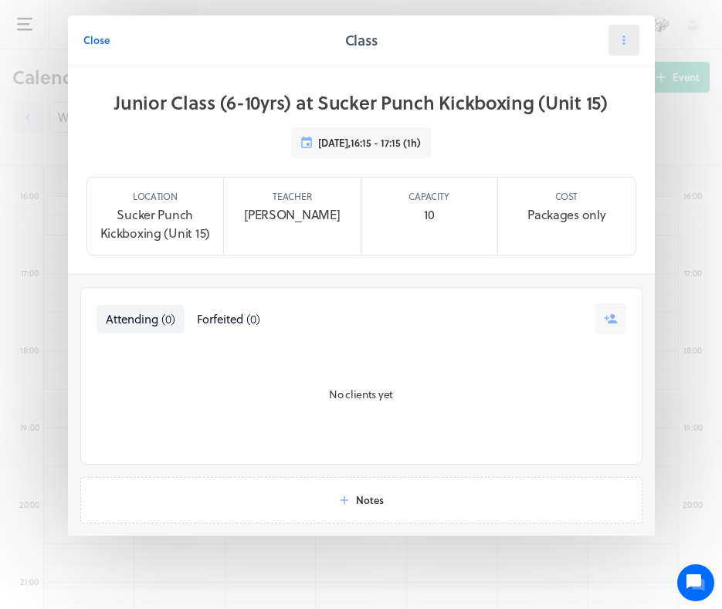
click at [617, 32] on button at bounding box center [624, 40] width 31 height 31
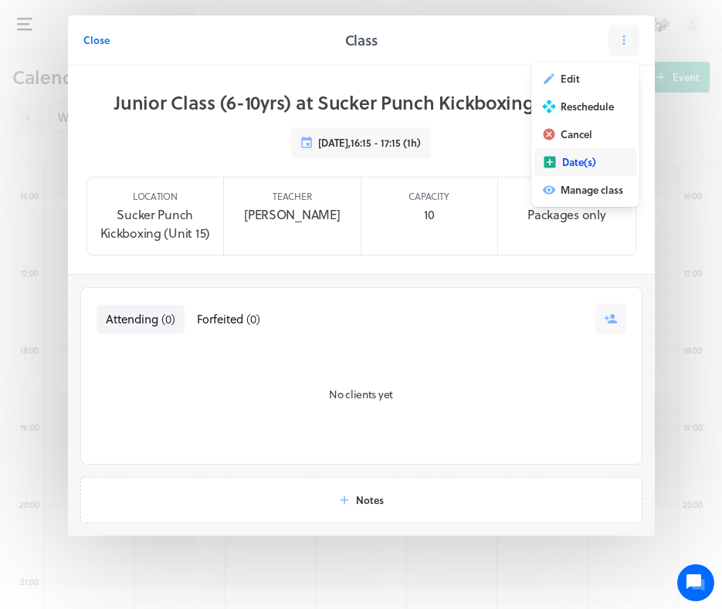
click at [585, 153] on button "Date(s)" at bounding box center [586, 162] width 102 height 28
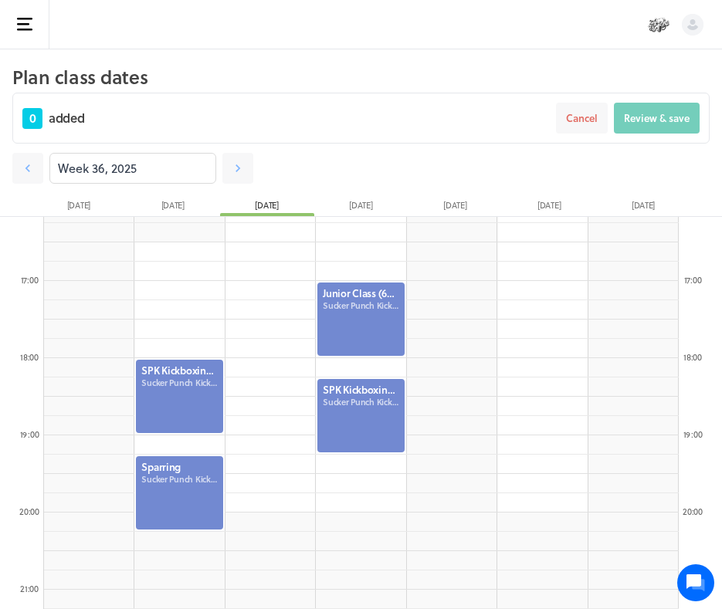
scroll to position [1246, 0]
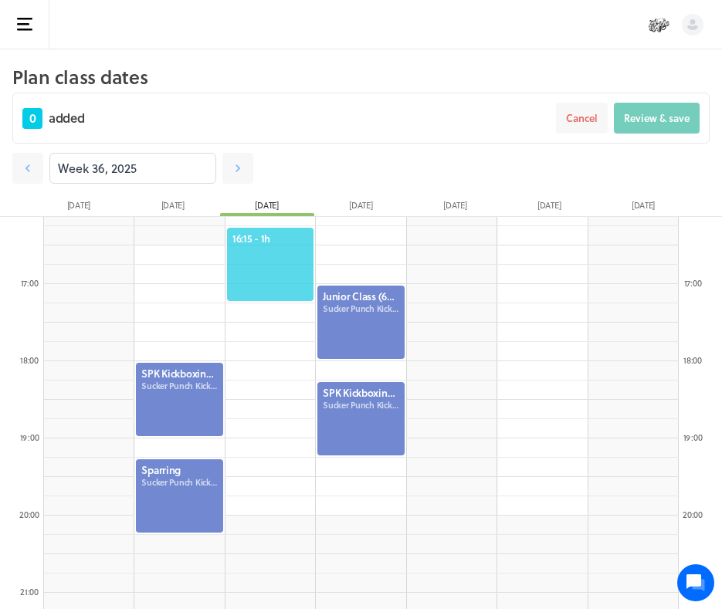
click at [279, 241] on span "16:15 - 1h" at bounding box center [270, 239] width 76 height 14
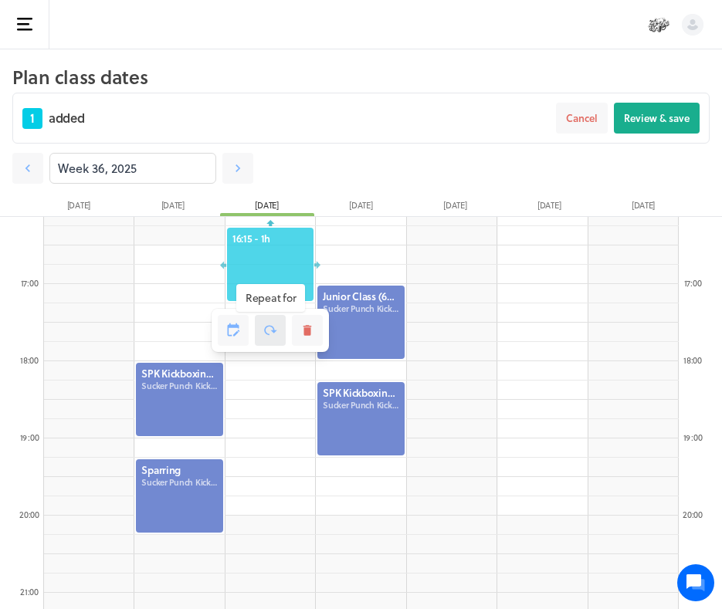
click at [268, 332] on icon at bounding box center [270, 331] width 14 height 14
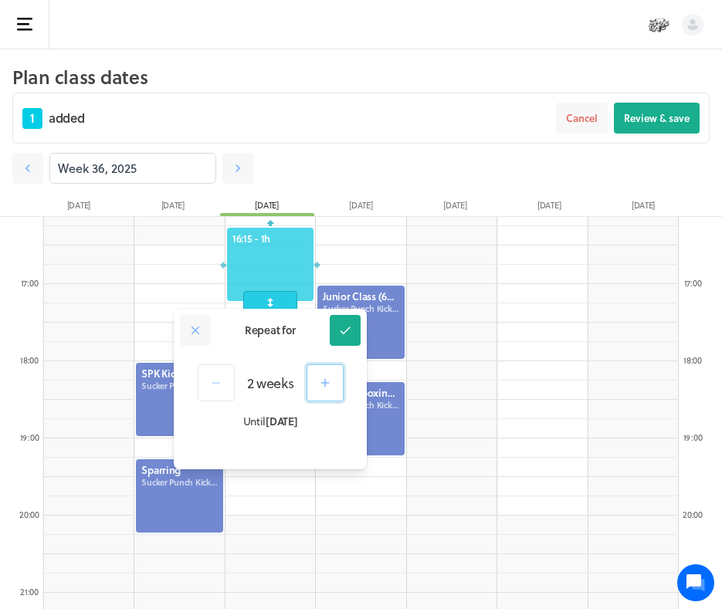
click at [321, 378] on icon "button" at bounding box center [325, 383] width 14 height 14
click at [343, 327] on icon at bounding box center [345, 331] width 14 height 14
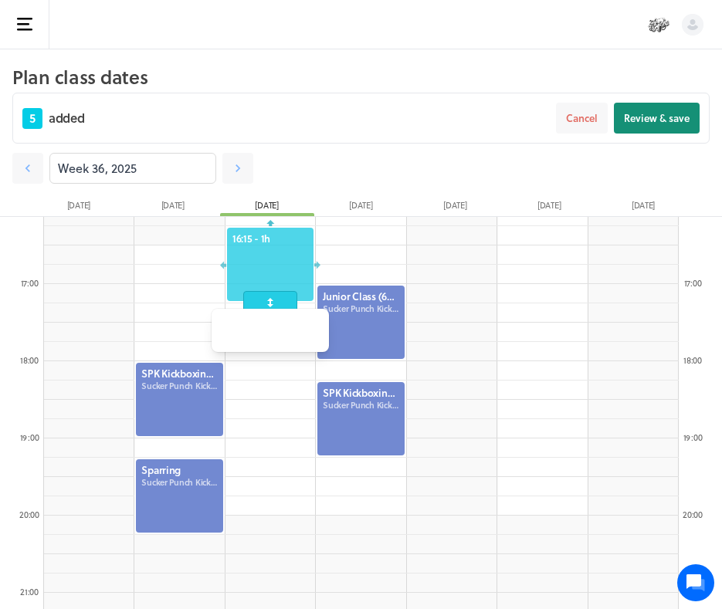
click at [680, 118] on span "Review & save" at bounding box center [657, 118] width 66 height 14
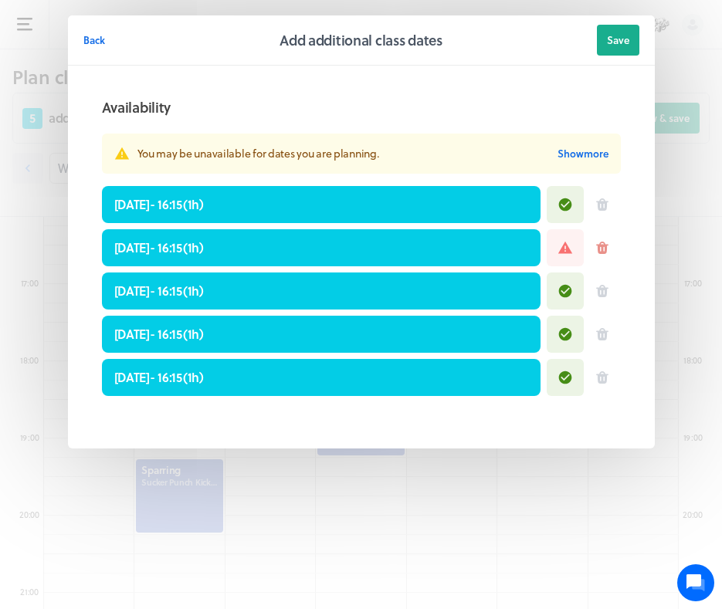
click at [602, 247] on icon at bounding box center [602, 248] width 12 height 12
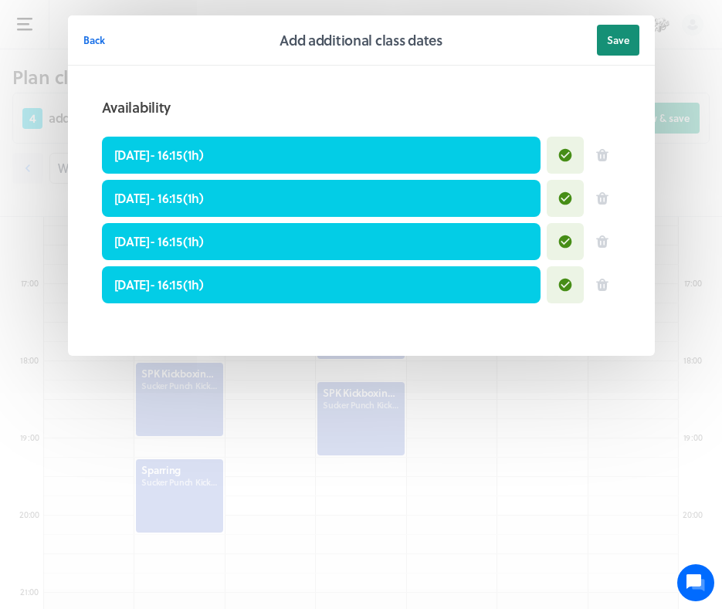
click at [614, 36] on span "Save" at bounding box center [618, 40] width 22 height 14
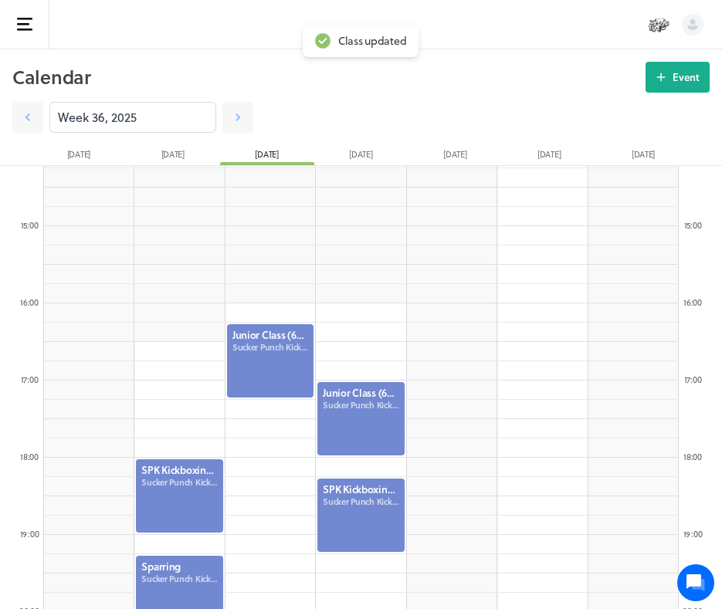
scroll to position [1135, 0]
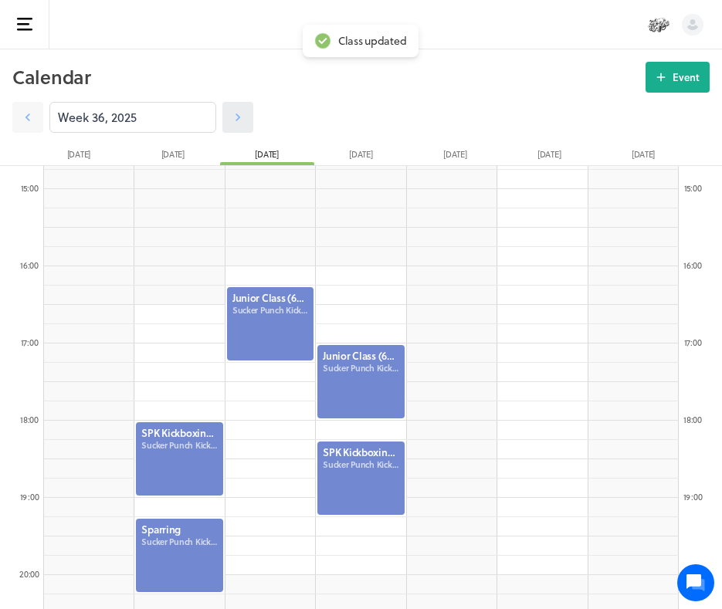
click at [231, 117] on icon at bounding box center [237, 117] width 15 height 15
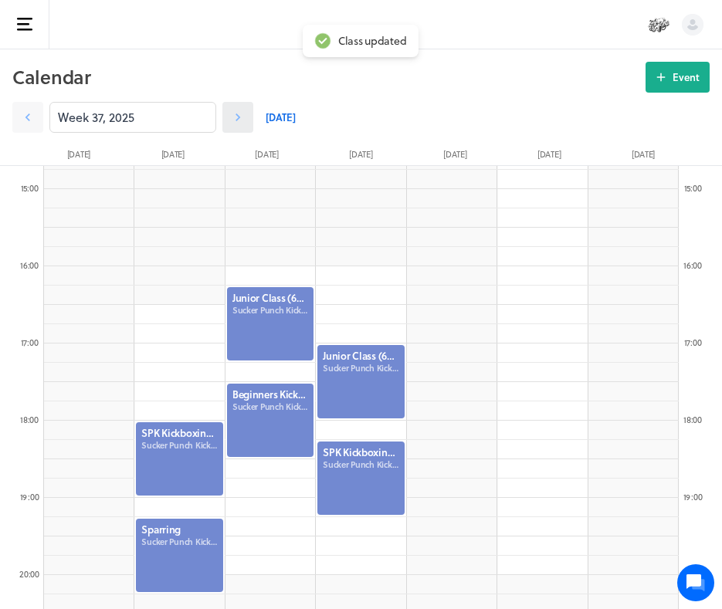
click at [231, 117] on icon at bounding box center [237, 117] width 15 height 15
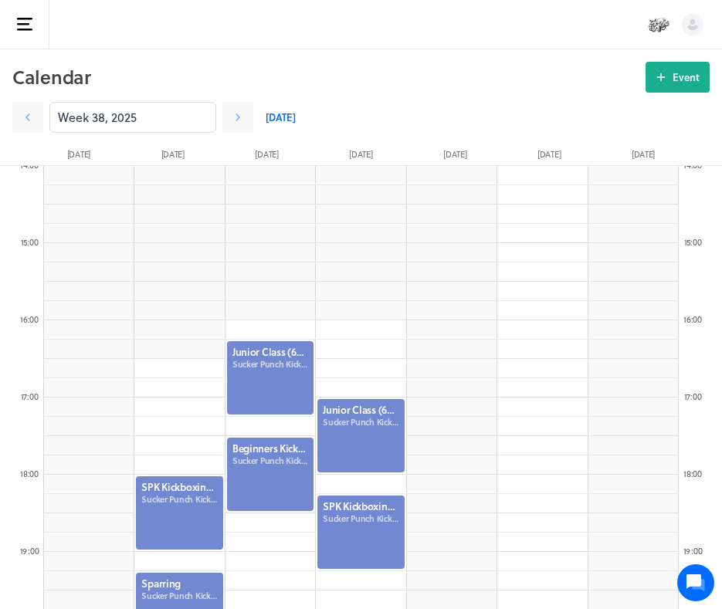
scroll to position [1095, 0]
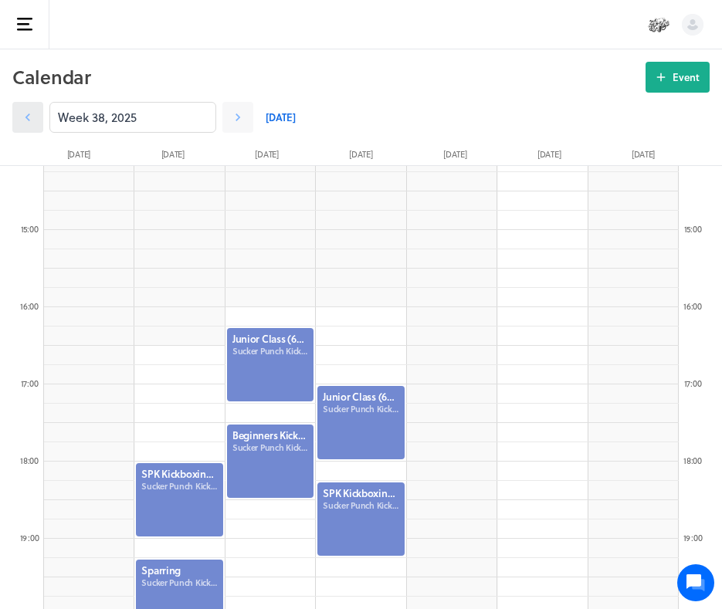
click at [29, 114] on icon at bounding box center [27, 118] width 5 height 8
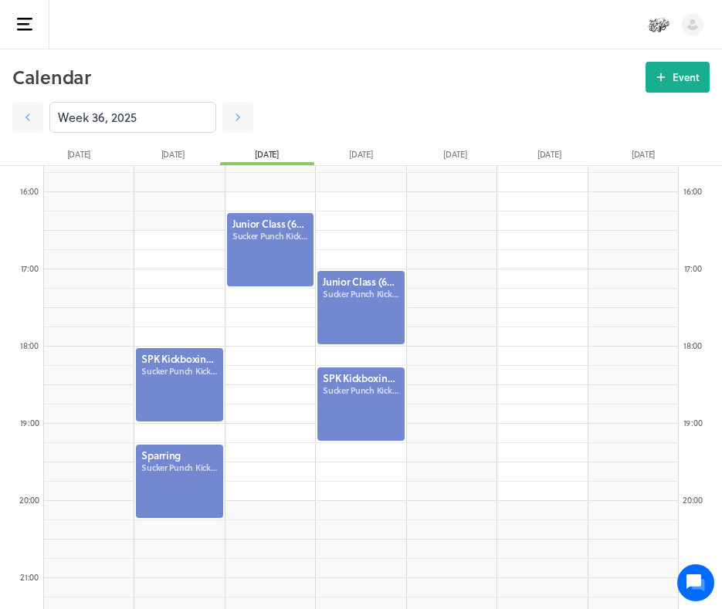
scroll to position [1210, 0]
click at [667, 73] on icon at bounding box center [661, 77] width 14 height 14
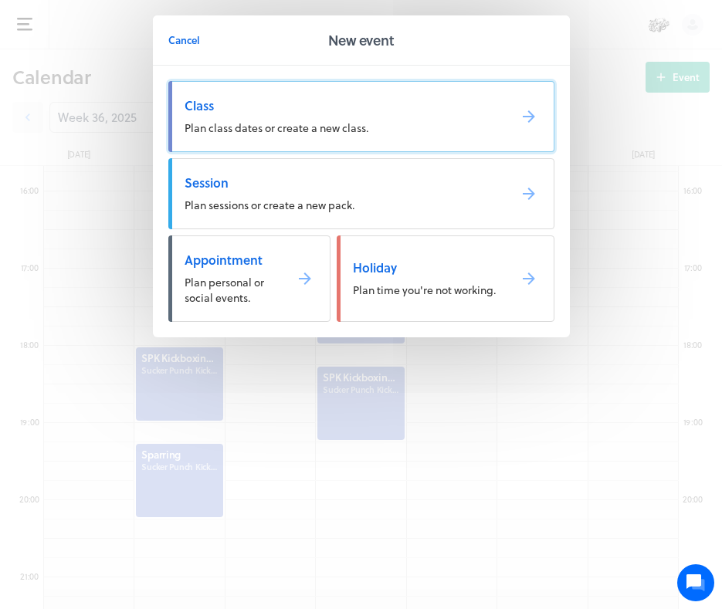
click at [428, 108] on span "Class" at bounding box center [340, 105] width 311 height 17
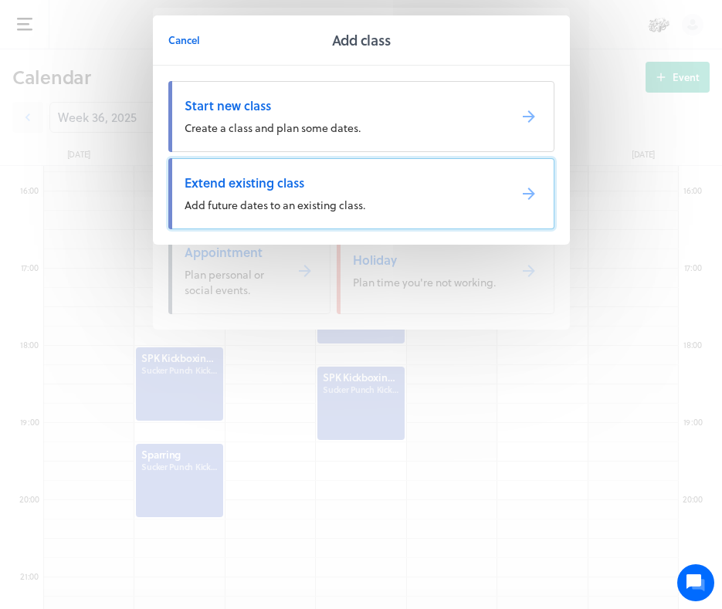
click at [429, 182] on span "Extend existing class" at bounding box center [340, 183] width 311 height 17
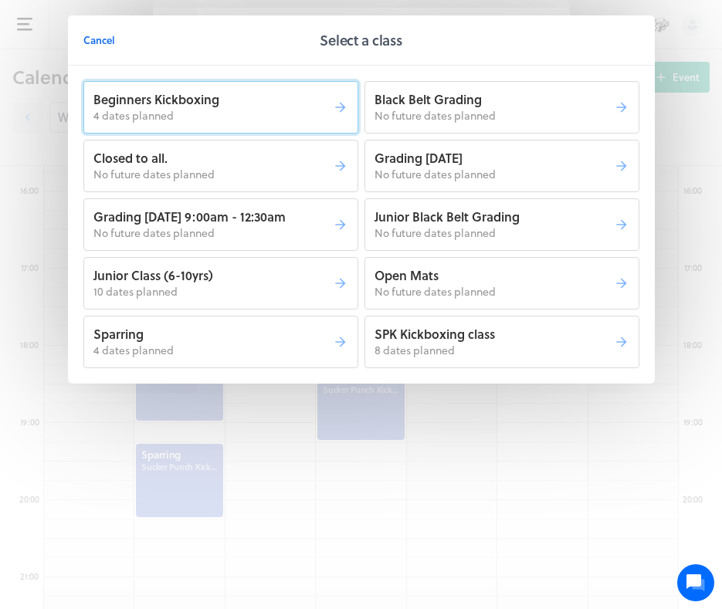
click at [243, 124] on button "Beginners Kickboxing 4 dates planned" at bounding box center [220, 107] width 275 height 53
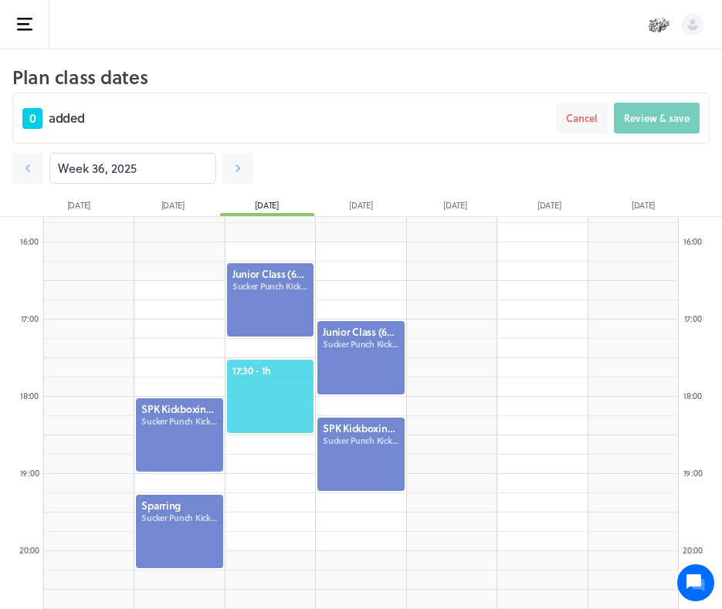
click at [264, 374] on span "17:30 - 1h" at bounding box center [270, 371] width 76 height 14
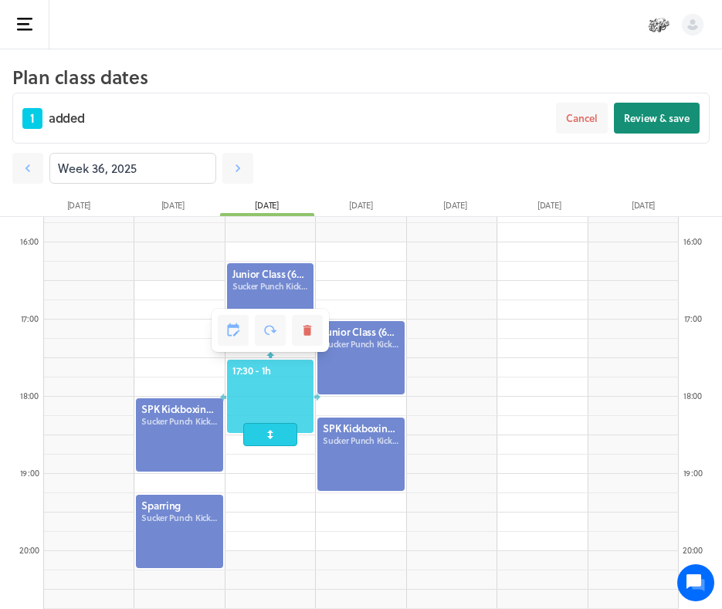
click at [636, 127] on button "Review & save" at bounding box center [657, 118] width 86 height 31
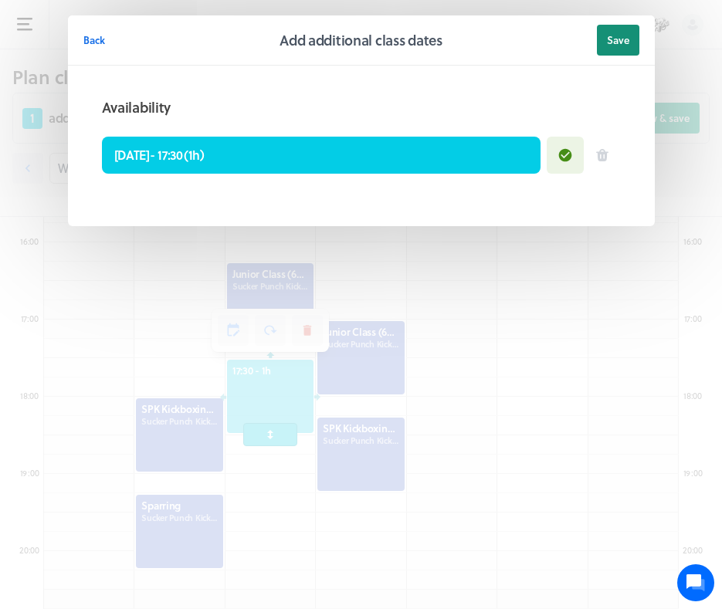
click at [617, 44] on span "Save" at bounding box center [618, 40] width 22 height 14
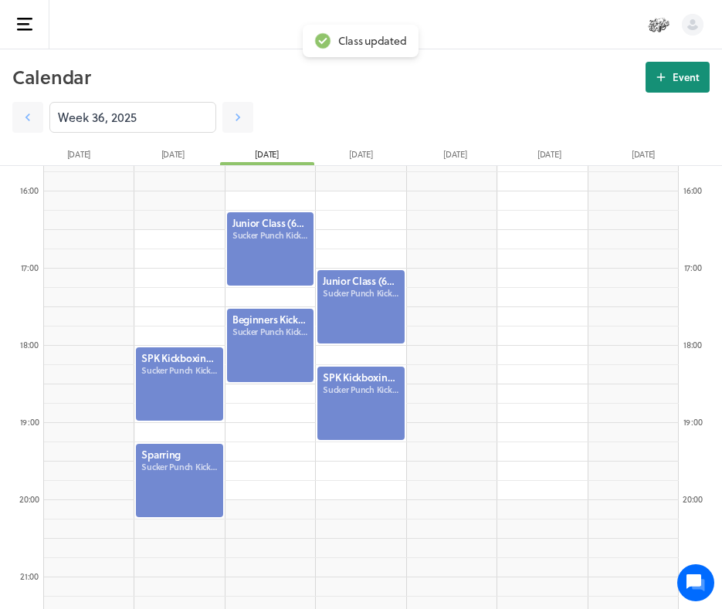
click at [687, 75] on span "Event" at bounding box center [686, 77] width 27 height 14
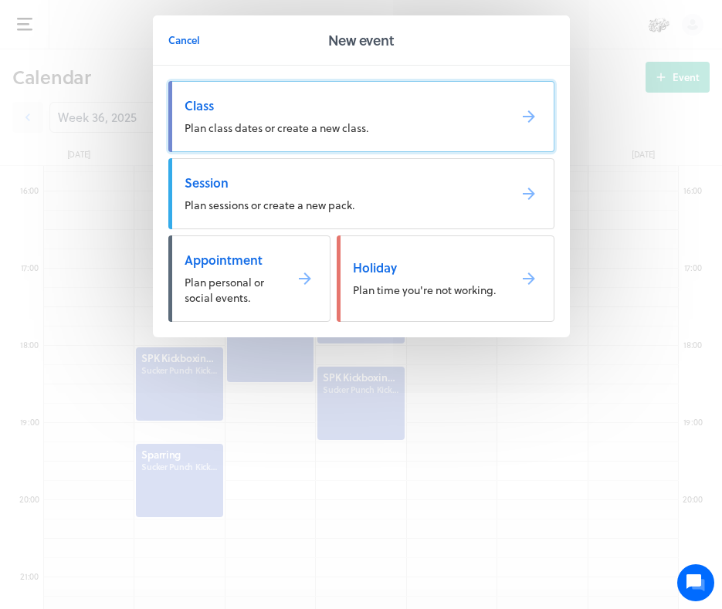
click at [447, 104] on span "Class" at bounding box center [340, 105] width 311 height 17
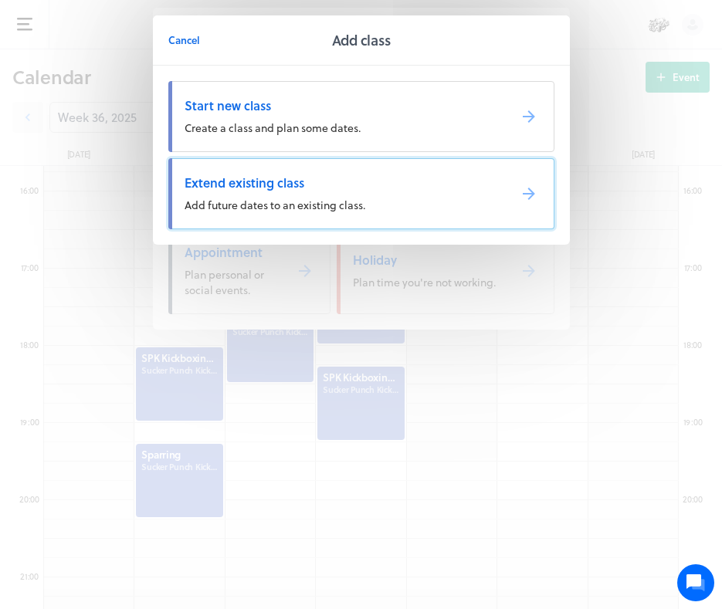
click at [451, 188] on span "Extend existing class" at bounding box center [340, 183] width 311 height 17
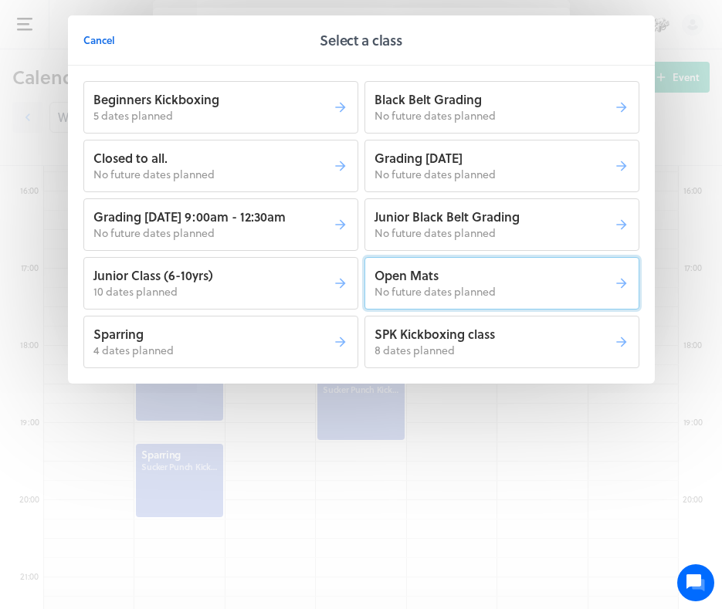
click at [425, 272] on p "Open Mats" at bounding box center [494, 275] width 239 height 17
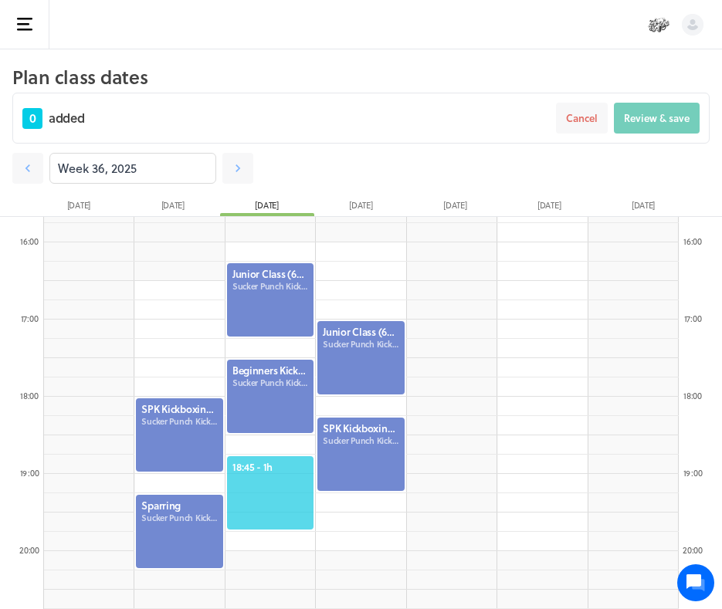
click at [260, 471] on span "18:45 - 1h" at bounding box center [270, 467] width 76 height 14
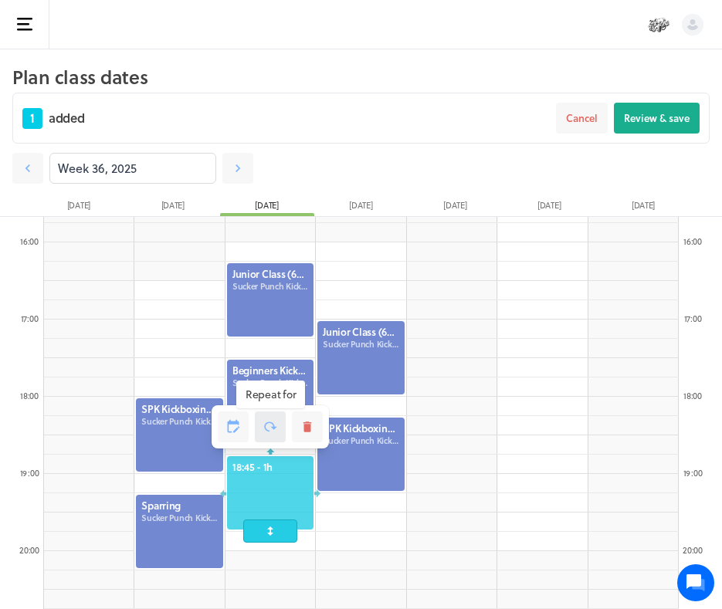
click at [265, 425] on icon at bounding box center [270, 427] width 13 height 10
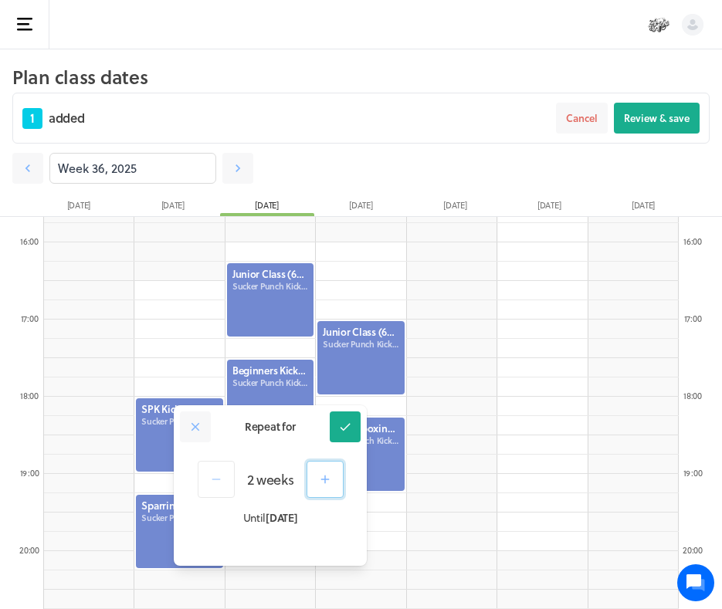
click at [321, 475] on icon "button" at bounding box center [325, 480] width 14 height 14
click at [343, 433] on icon at bounding box center [345, 427] width 14 height 14
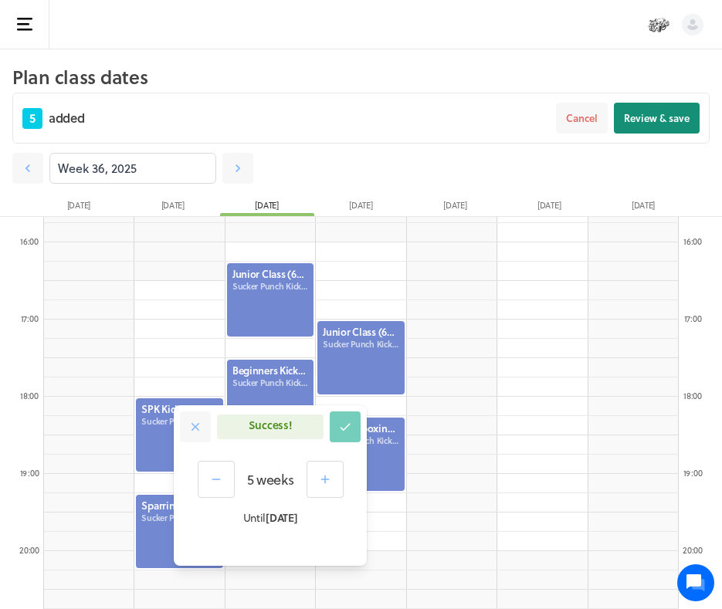
click at [643, 124] on span "Review & save" at bounding box center [657, 118] width 66 height 14
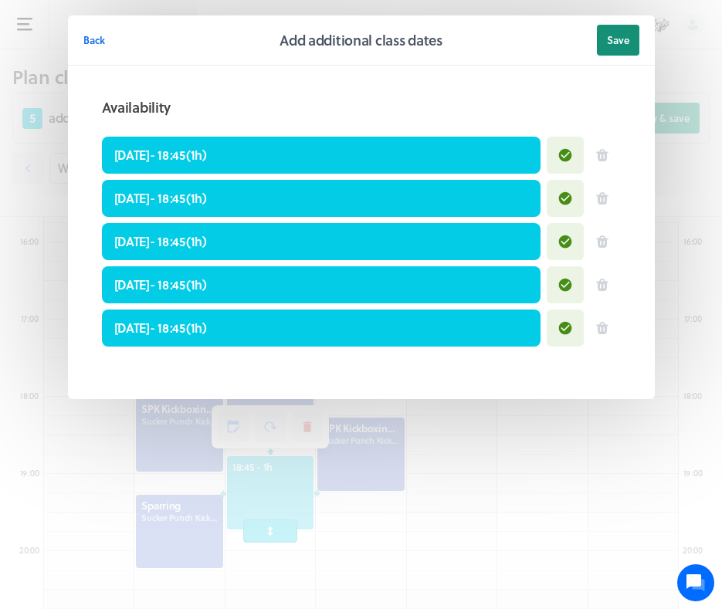
click at [613, 42] on span "Save" at bounding box center [618, 40] width 22 height 14
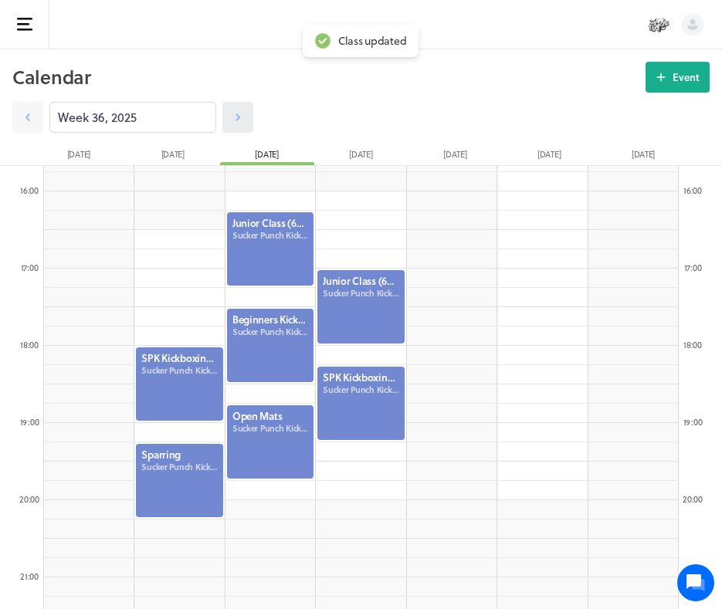
click at [231, 114] on icon at bounding box center [237, 117] width 15 height 15
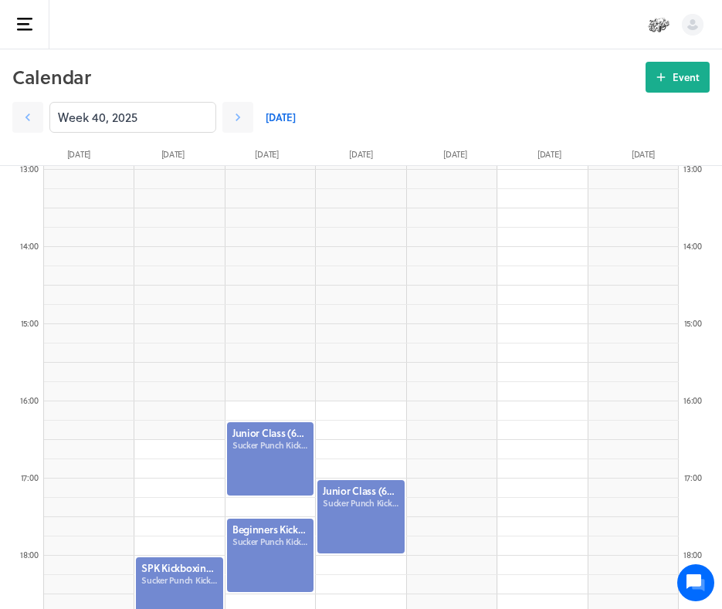
scroll to position [990, 0]
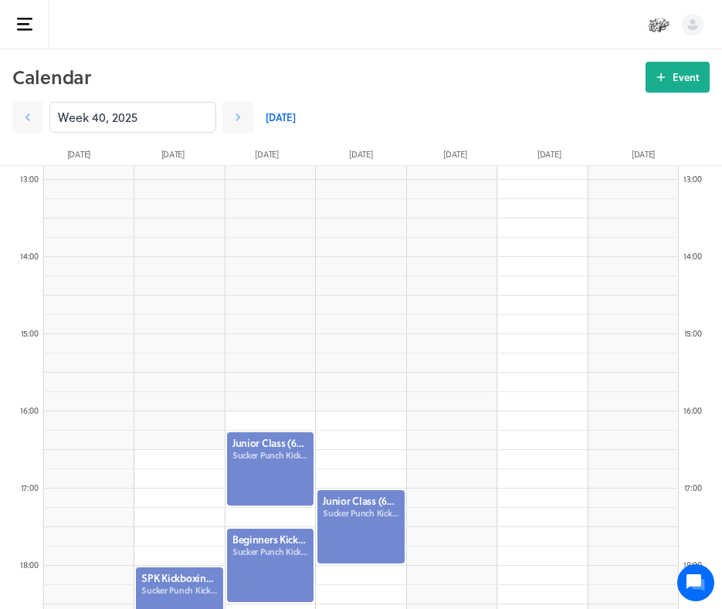
click at [25, 35] on button "Open sidebar" at bounding box center [24, 24] width 49 height 49
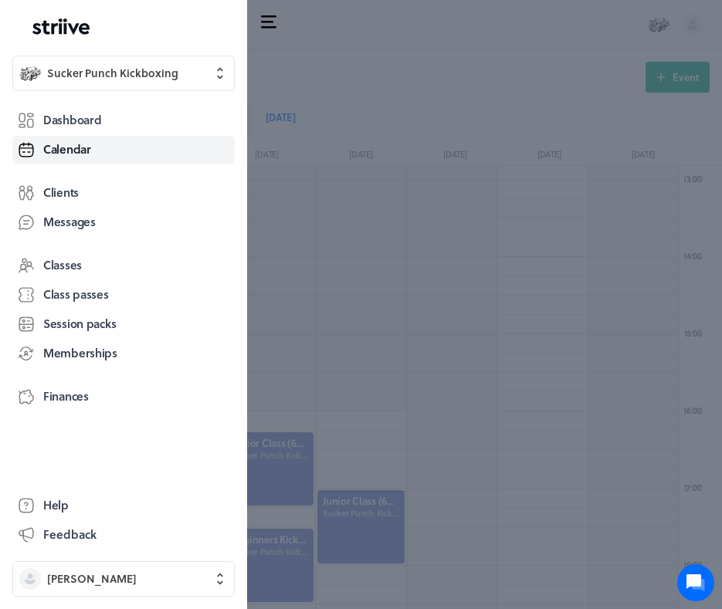
click at [527, 100] on div "Close sidebar .st0{fill:#006BFF;} .st1{fill:#0A121C;} .st2{fill:url(#SVGID_1_);…" at bounding box center [361, 304] width 722 height 609
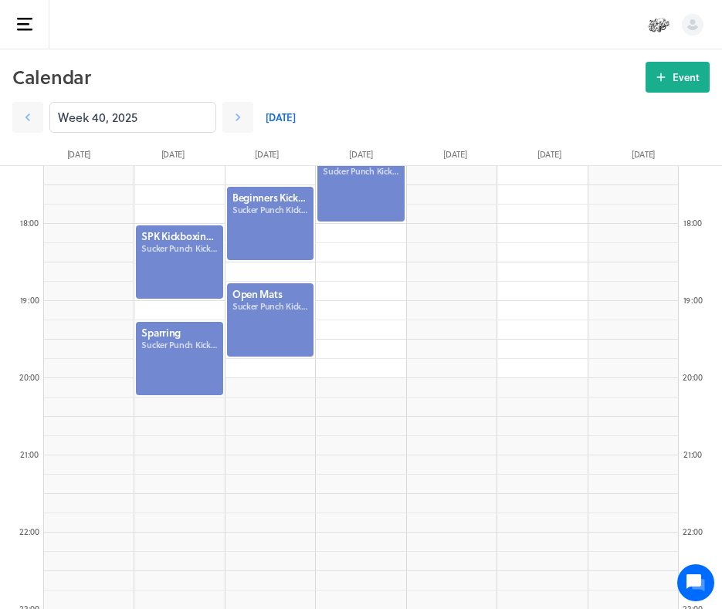
scroll to position [1334, 0]
click at [17, 18] on icon "button" at bounding box center [24, 24] width 15 height 13
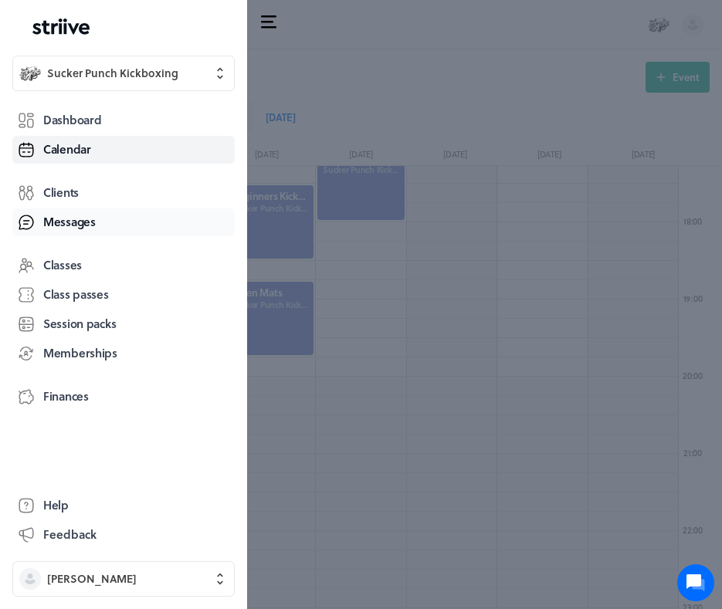
click at [82, 221] on span "Messages" at bounding box center [69, 222] width 53 height 16
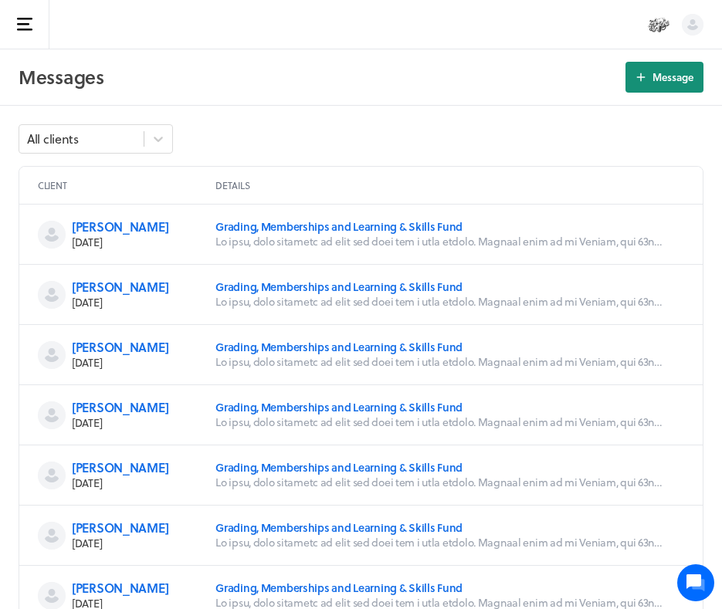
click at [662, 83] on span "Message" at bounding box center [673, 77] width 41 height 14
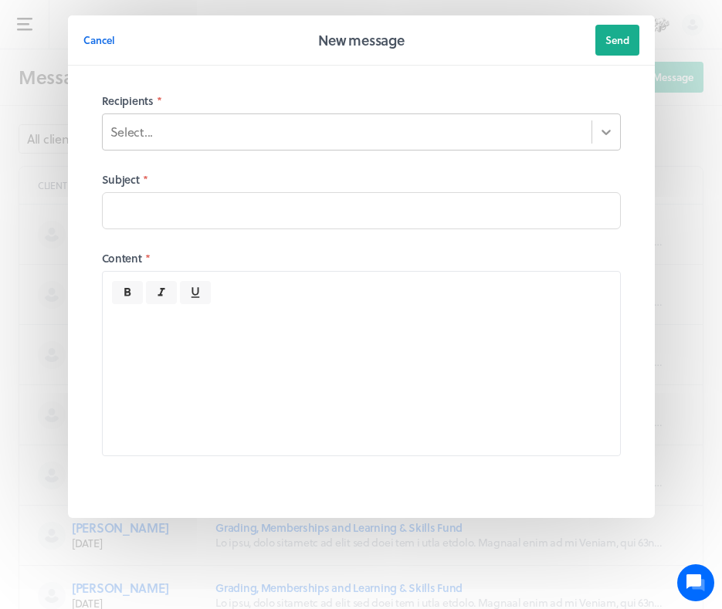
click at [605, 130] on icon at bounding box center [606, 131] width 15 height 15
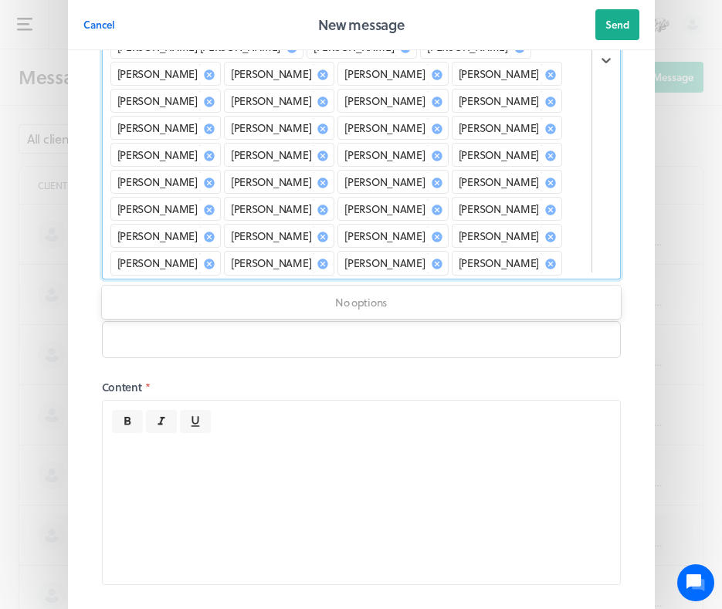
scroll to position [273, 0]
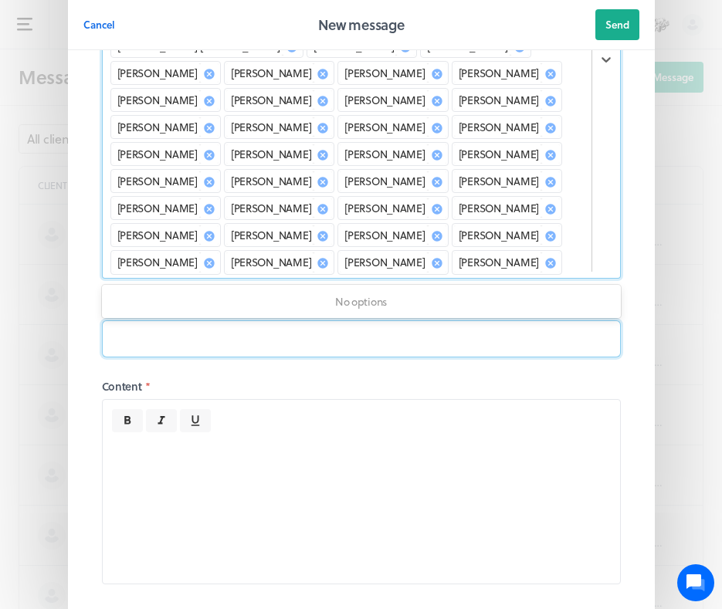
click at [498, 321] on input at bounding box center [361, 339] width 519 height 37
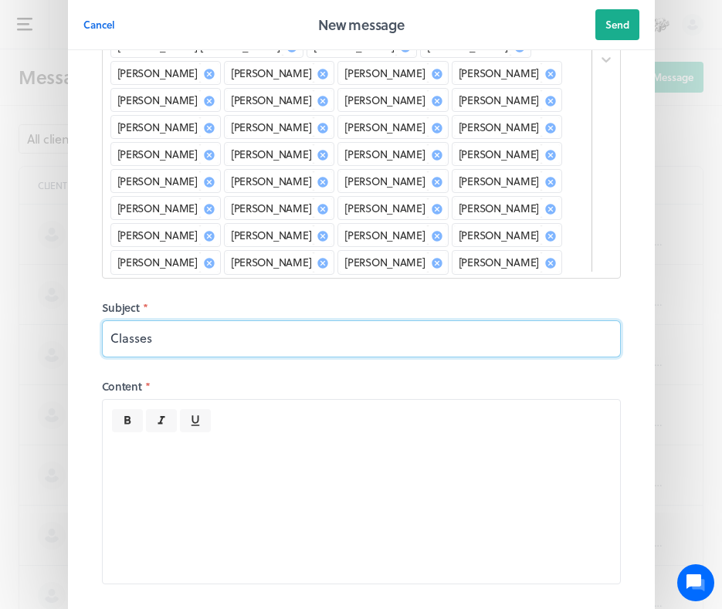
type input "Classes"
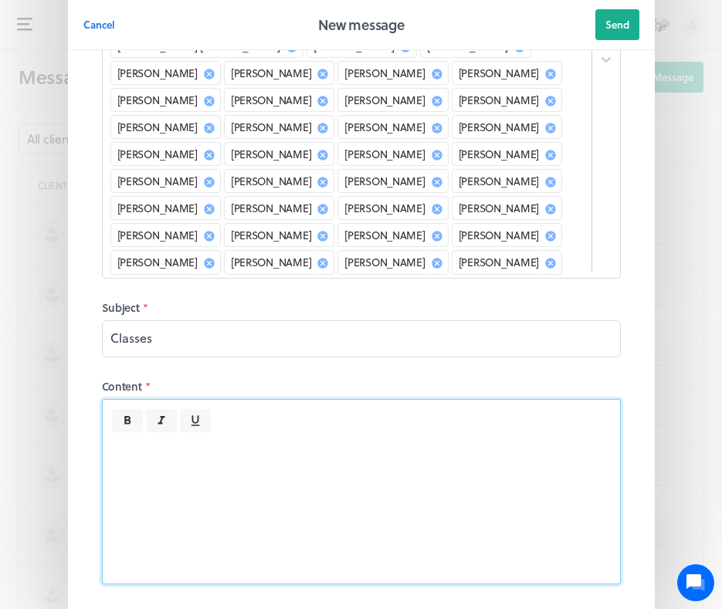
click at [260, 447] on div at bounding box center [362, 508] width 518 height 151
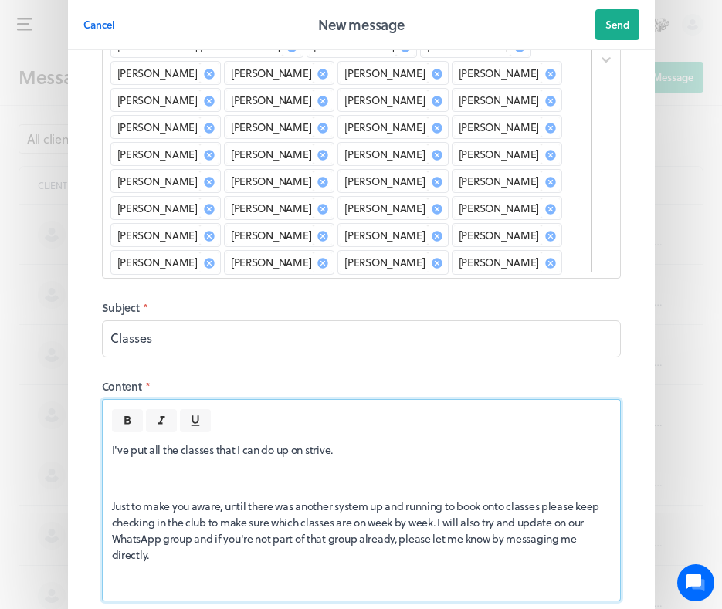
click at [298, 498] on p "Just to make you aware, until there was another system up and running to book o…" at bounding box center [361, 530] width 499 height 65
click at [537, 498] on p "Just to make you aware, until there is another system up and running to book on…" at bounding box center [361, 530] width 499 height 65
click at [434, 537] on div "I've put all the classes that I can do up on strive. Just to make you aware, un…" at bounding box center [362, 517] width 518 height 169
click at [114, 460] on div "I've put all the classes that I can do up on strive. Just to make you aware, un…" at bounding box center [362, 517] width 518 height 169
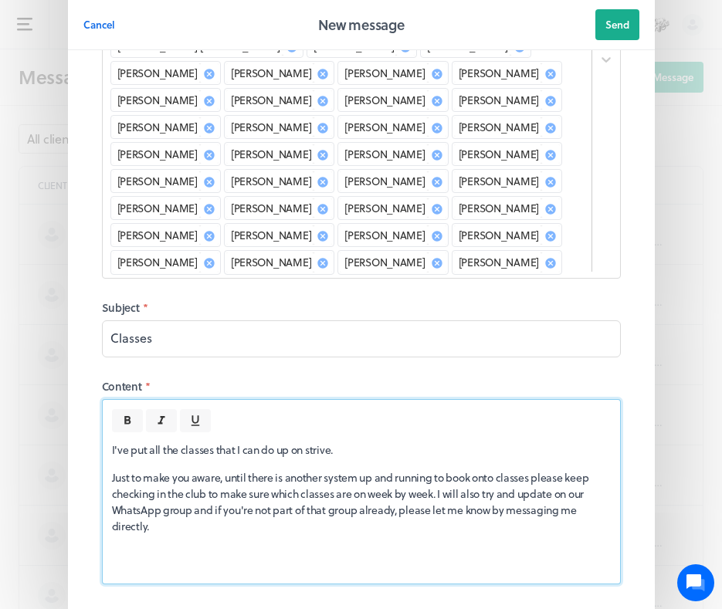
click at [361, 442] on p "I've put all the classes that I can do up on strive." at bounding box center [361, 450] width 499 height 16
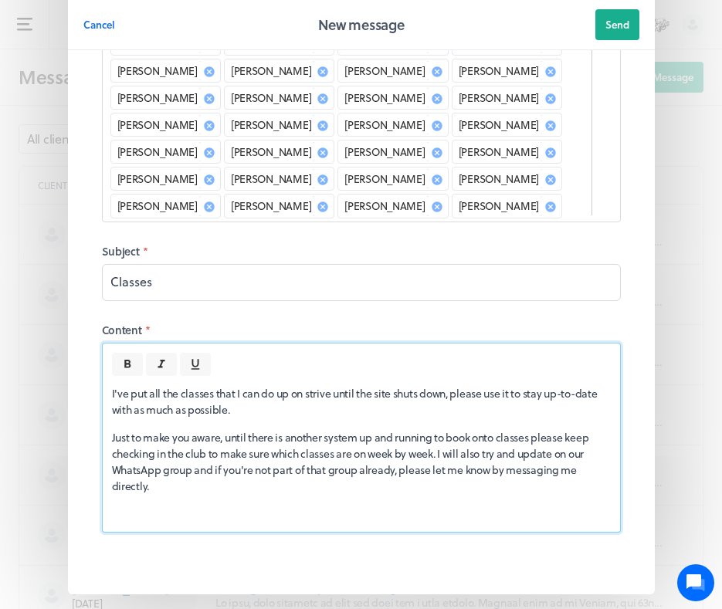
scroll to position [317, 0]
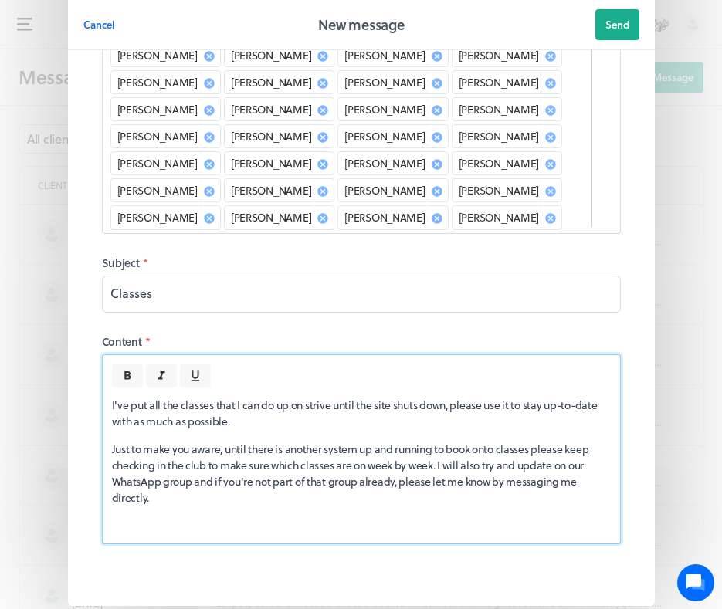
click at [228, 441] on p "Just to make you aware, until there is another system up and running to book on…" at bounding box center [361, 473] width 499 height 65
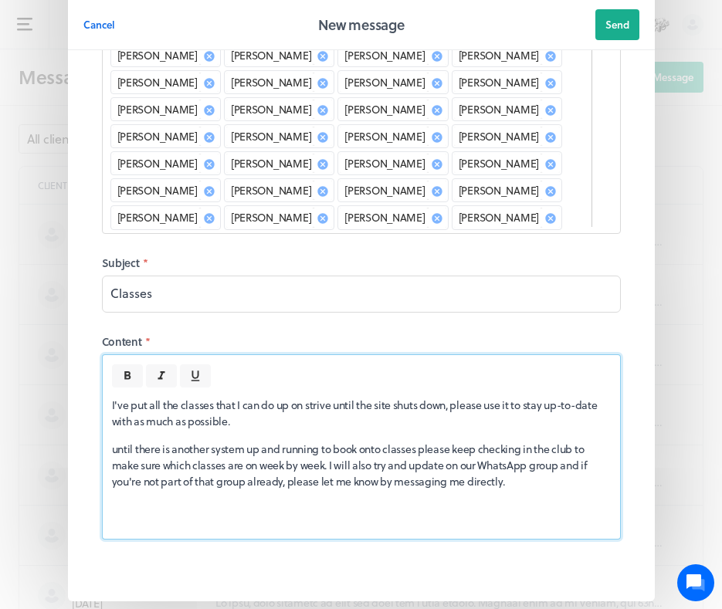
click at [423, 441] on p "until there is another system up and running to book onto classes please keep c…" at bounding box center [361, 465] width 499 height 49
click at [455, 441] on p "until there is another system up and running to book onto classes please keep c…" at bounding box center [361, 465] width 499 height 49
click at [508, 455] on p "until there is another system up and running to book onto classes, keep checkin…" at bounding box center [361, 465] width 499 height 49
click at [514, 463] on div "I've put all the classes that I can do up on strive until the site shuts down, …" at bounding box center [362, 463] width 518 height 151
click at [432, 502] on p at bounding box center [361, 510] width 499 height 16
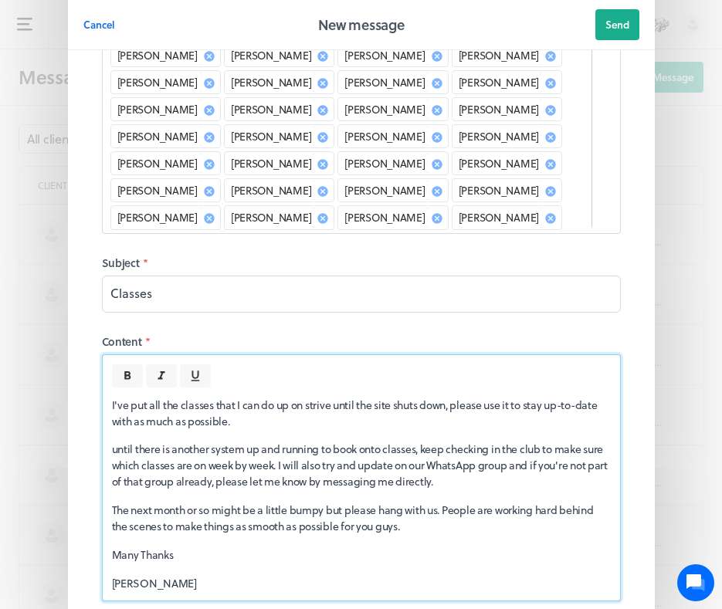
click at [419, 504] on p "The next month or so might be a little bumpy but please hang with us. People ar…" at bounding box center [361, 518] width 499 height 32
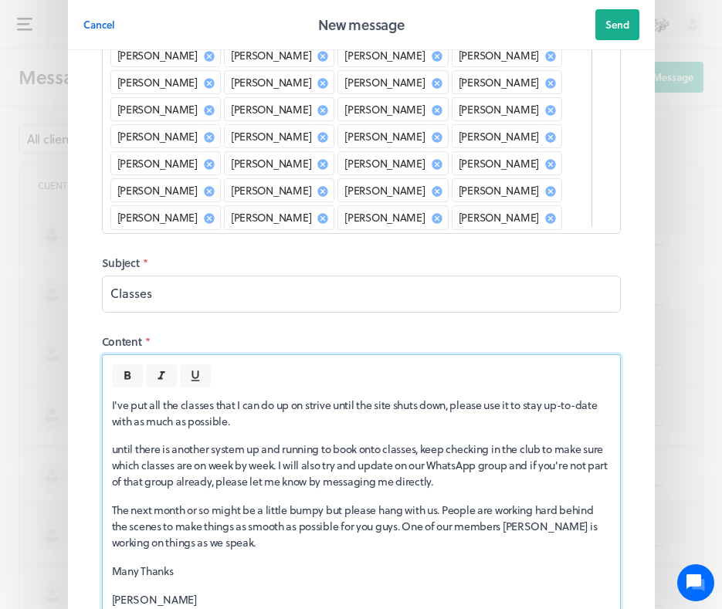
click at [555, 502] on p "The next month or so might be a little bumpy but please hang with us. People ar…" at bounding box center [361, 526] width 499 height 49
click at [352, 527] on div "I've put all the classes that I can do up on strive until the site shuts down, …" at bounding box center [362, 503] width 518 height 230
click at [610, 21] on span "Send" at bounding box center [618, 25] width 24 height 14
